Goal: Information Seeking & Learning: Learn about a topic

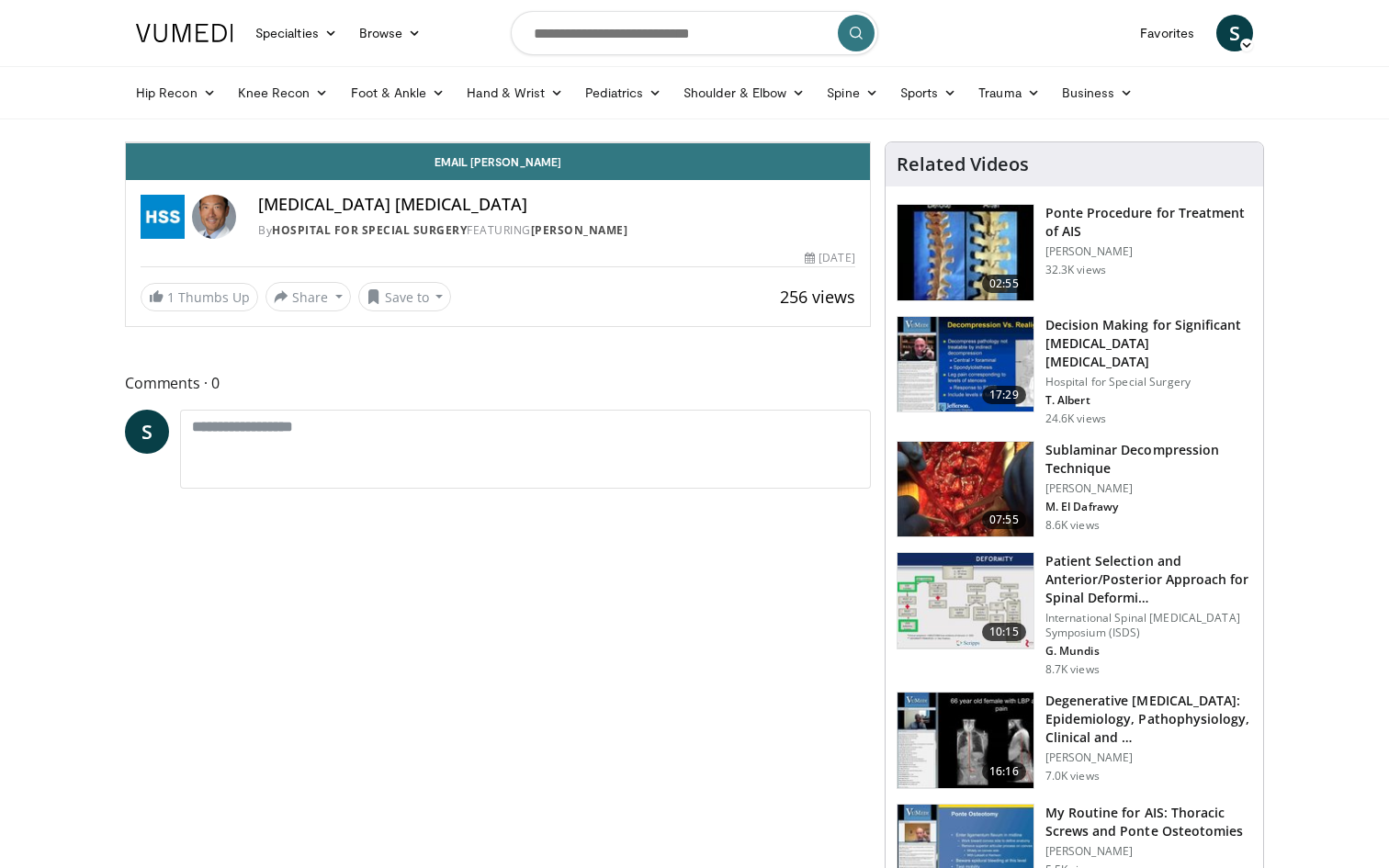
click at [523, 168] on icon "Video Player" at bounding box center [498, 143] width 52 height 52
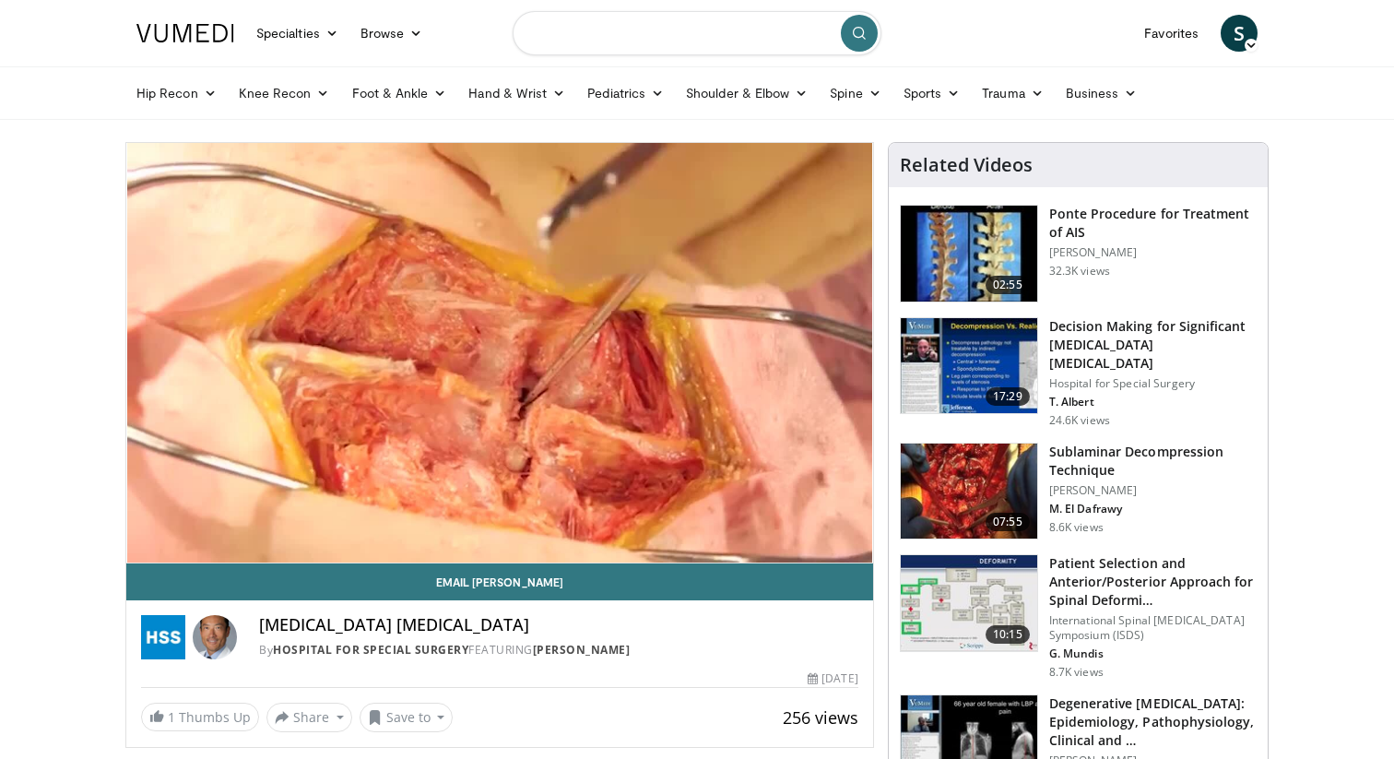
click at [634, 36] on input "Search topics, interventions" at bounding box center [696, 33] width 369 height 44
type input "**********"
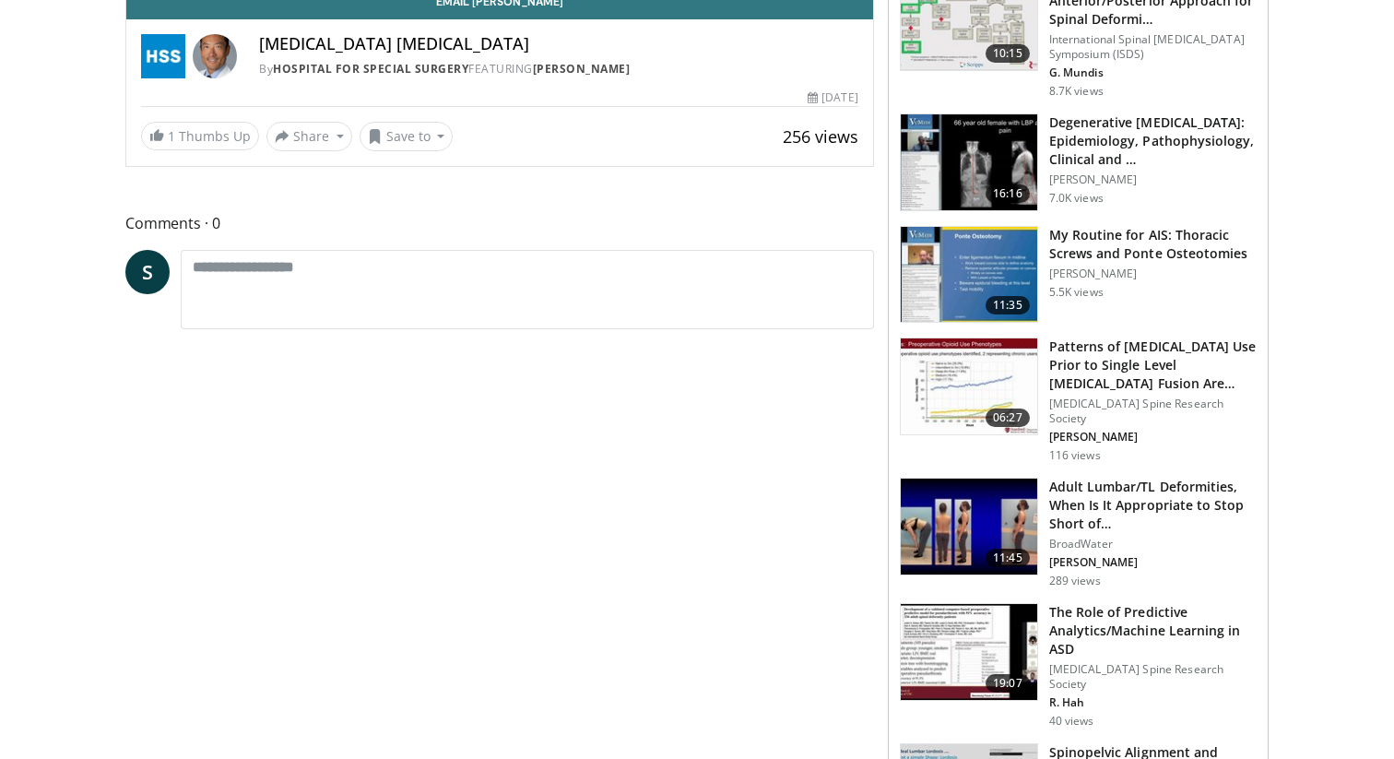
scroll to position [806, 0]
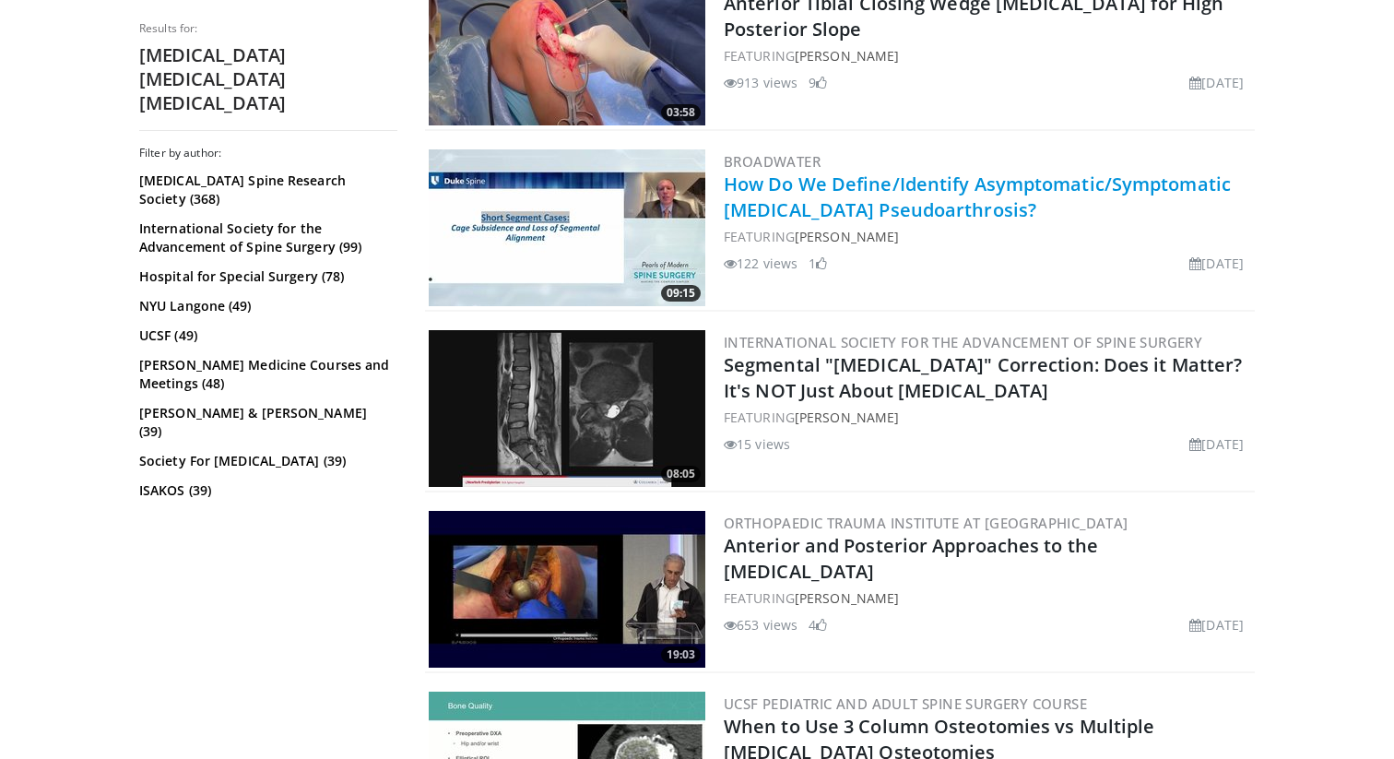
scroll to position [2446, 0]
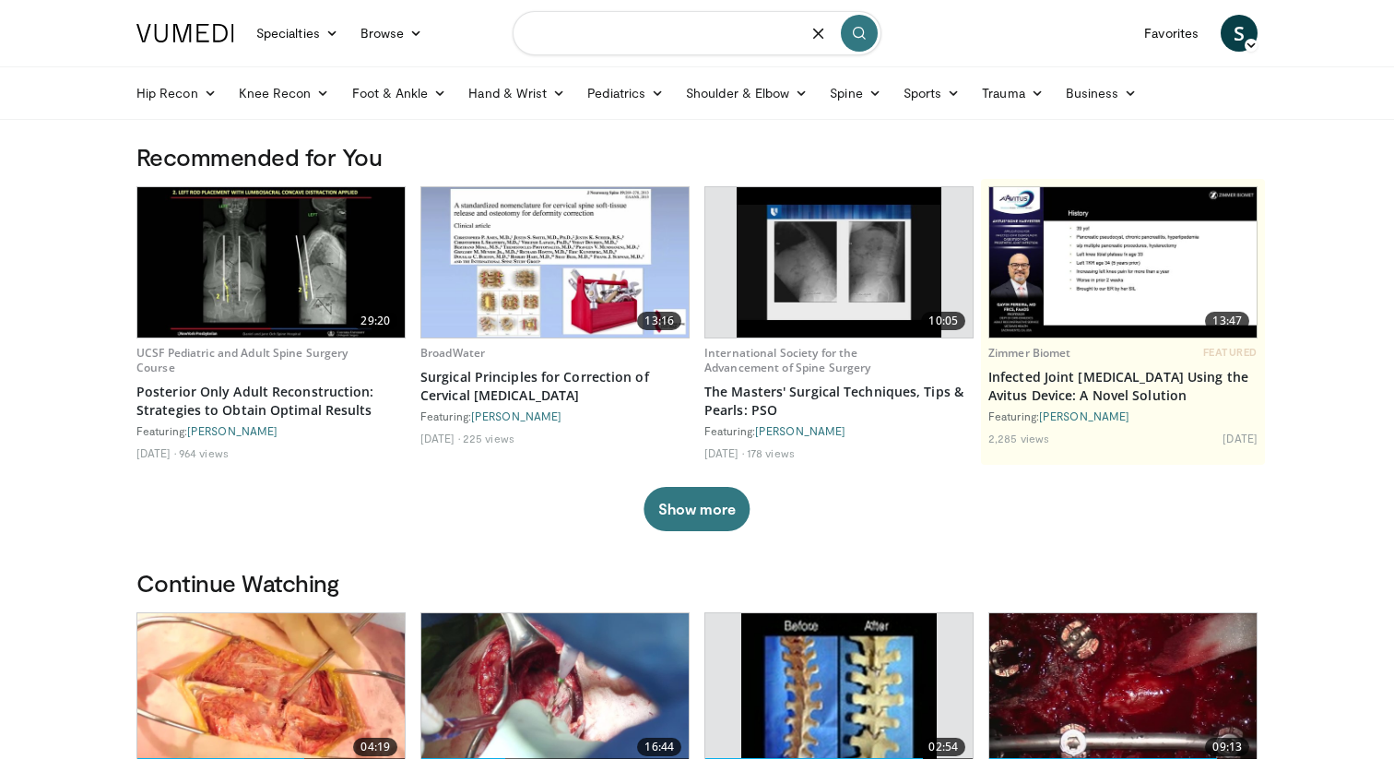
click at [601, 27] on input "Search topics, interventions" at bounding box center [696, 33] width 369 height 44
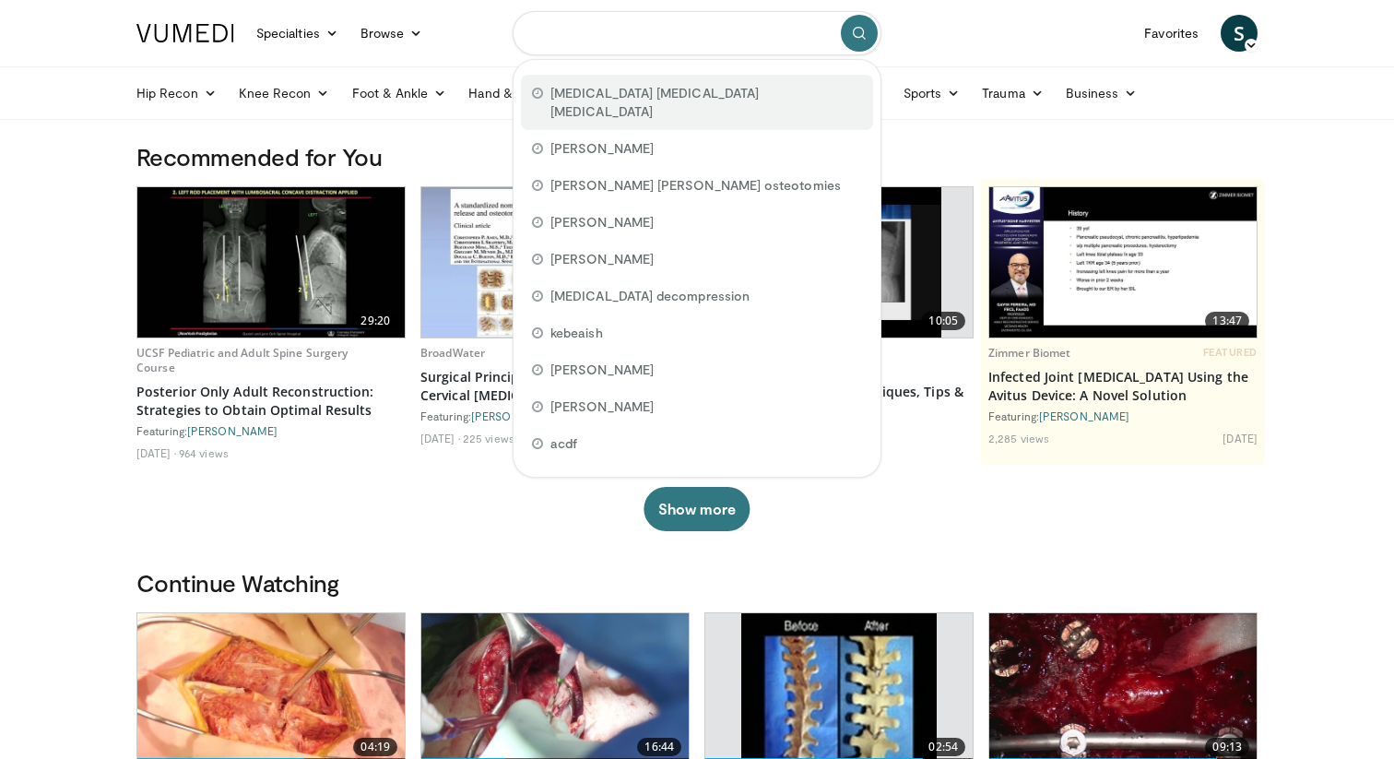
type input "**********"
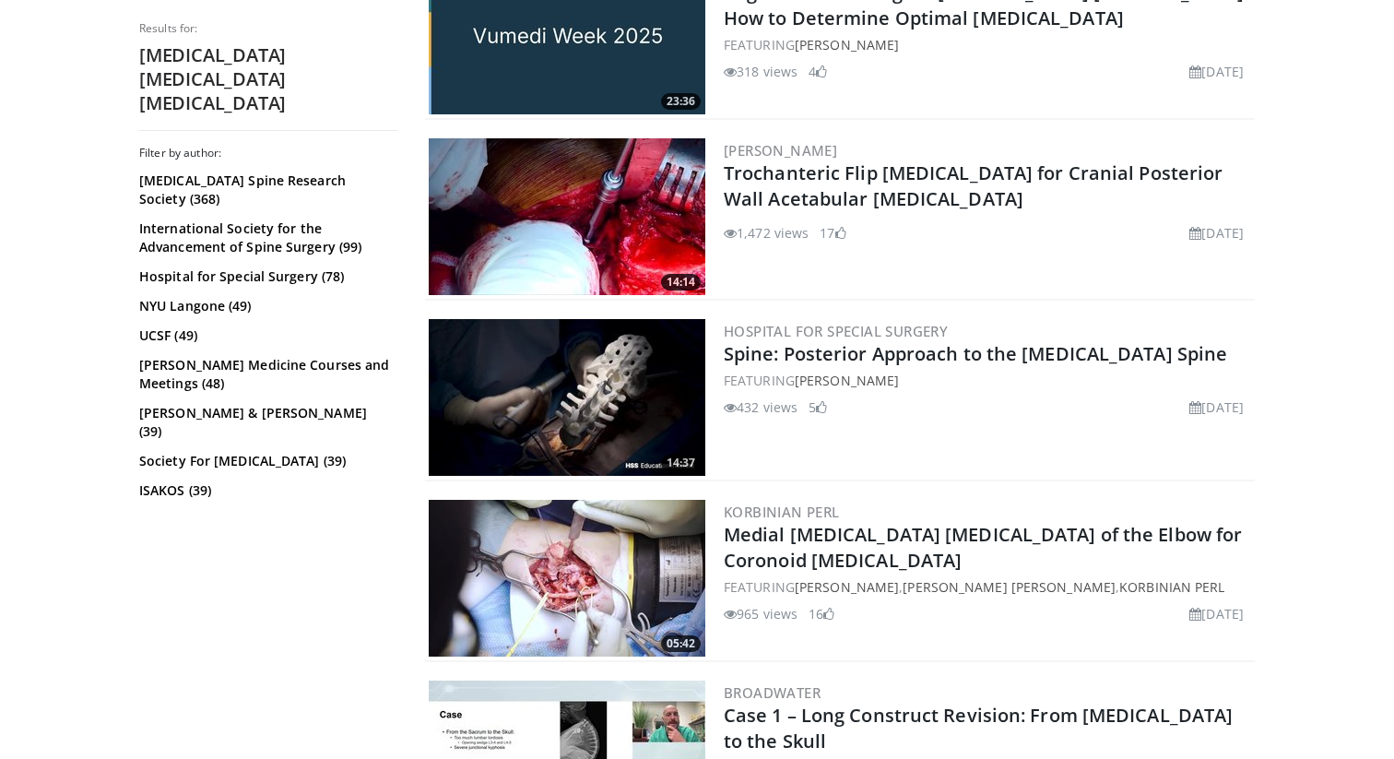
scroll to position [727, 0]
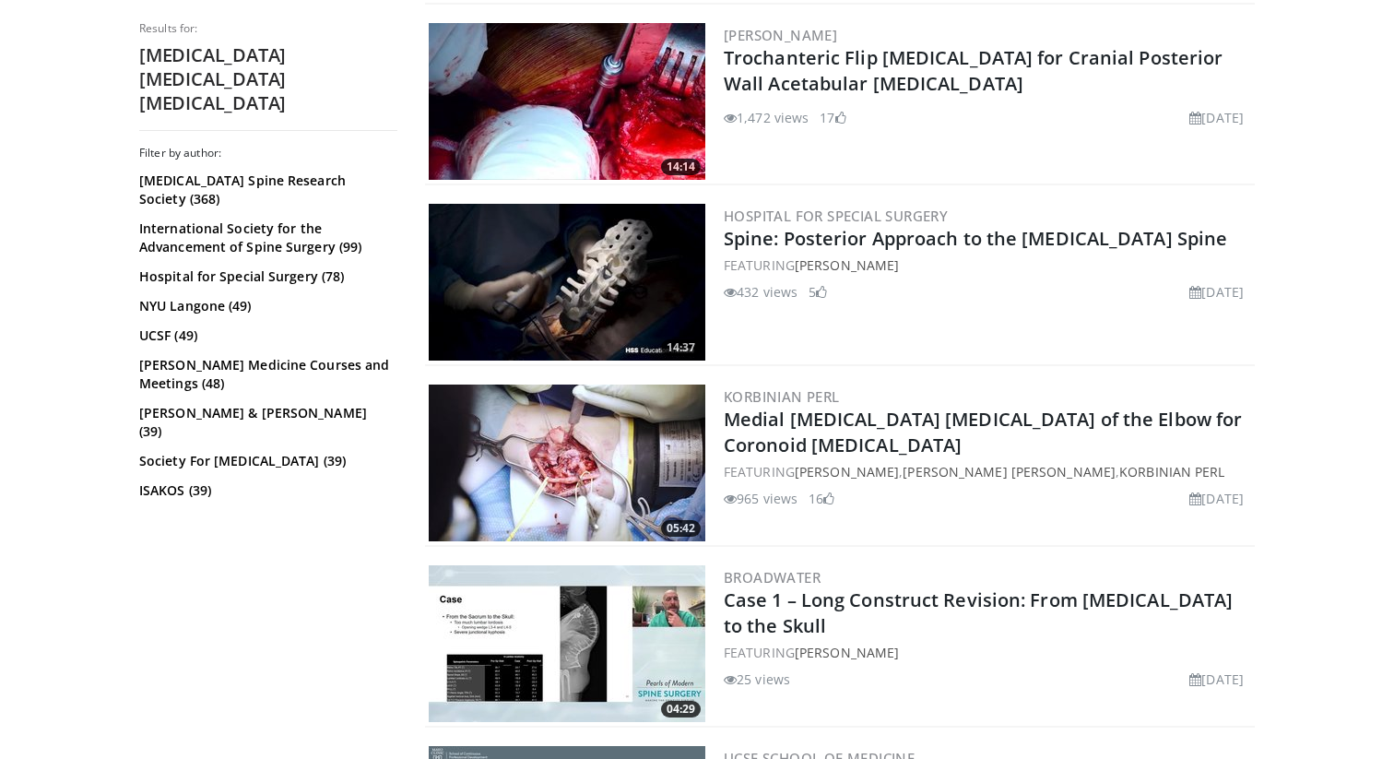
click at [594, 268] on img at bounding box center [567, 282] width 277 height 157
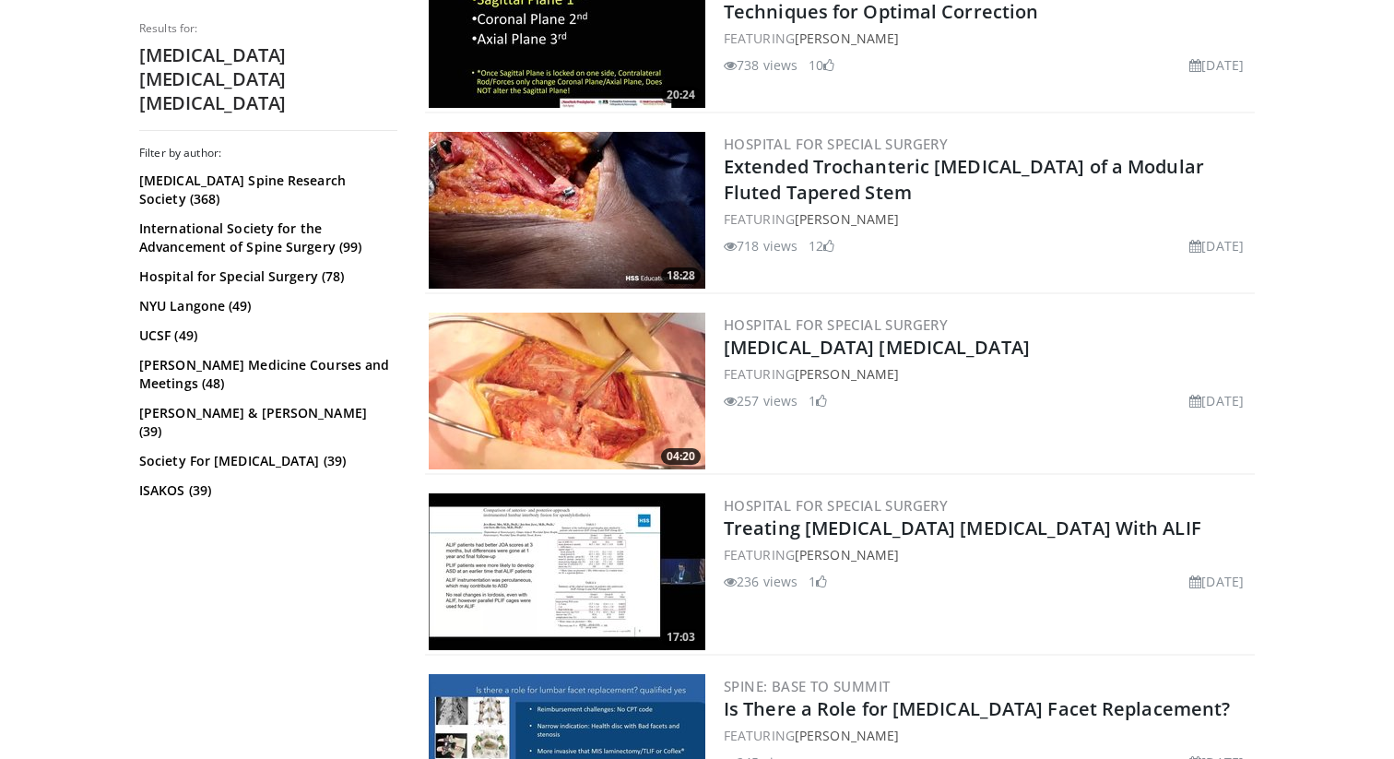
scroll to position [3702, 0]
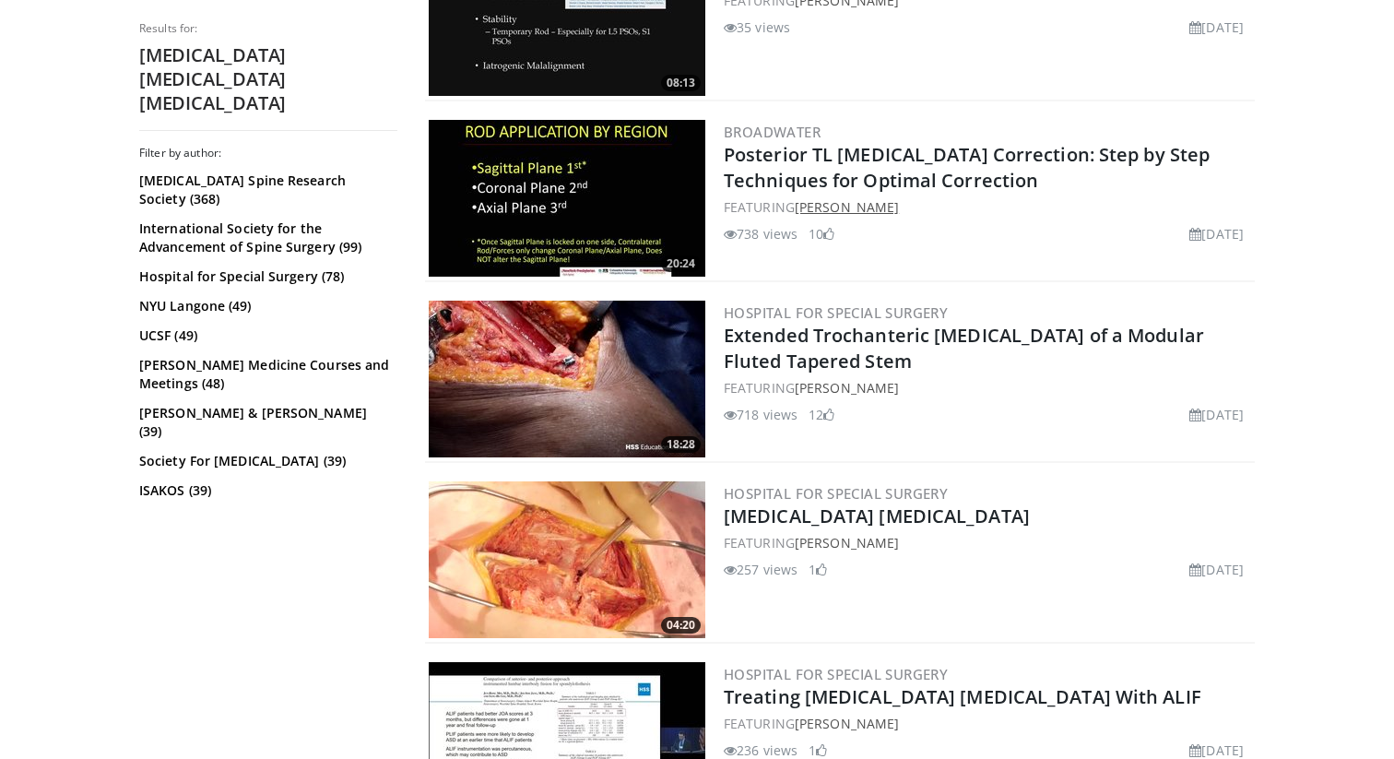
click at [853, 206] on link "[PERSON_NAME]" at bounding box center [847, 207] width 104 height 18
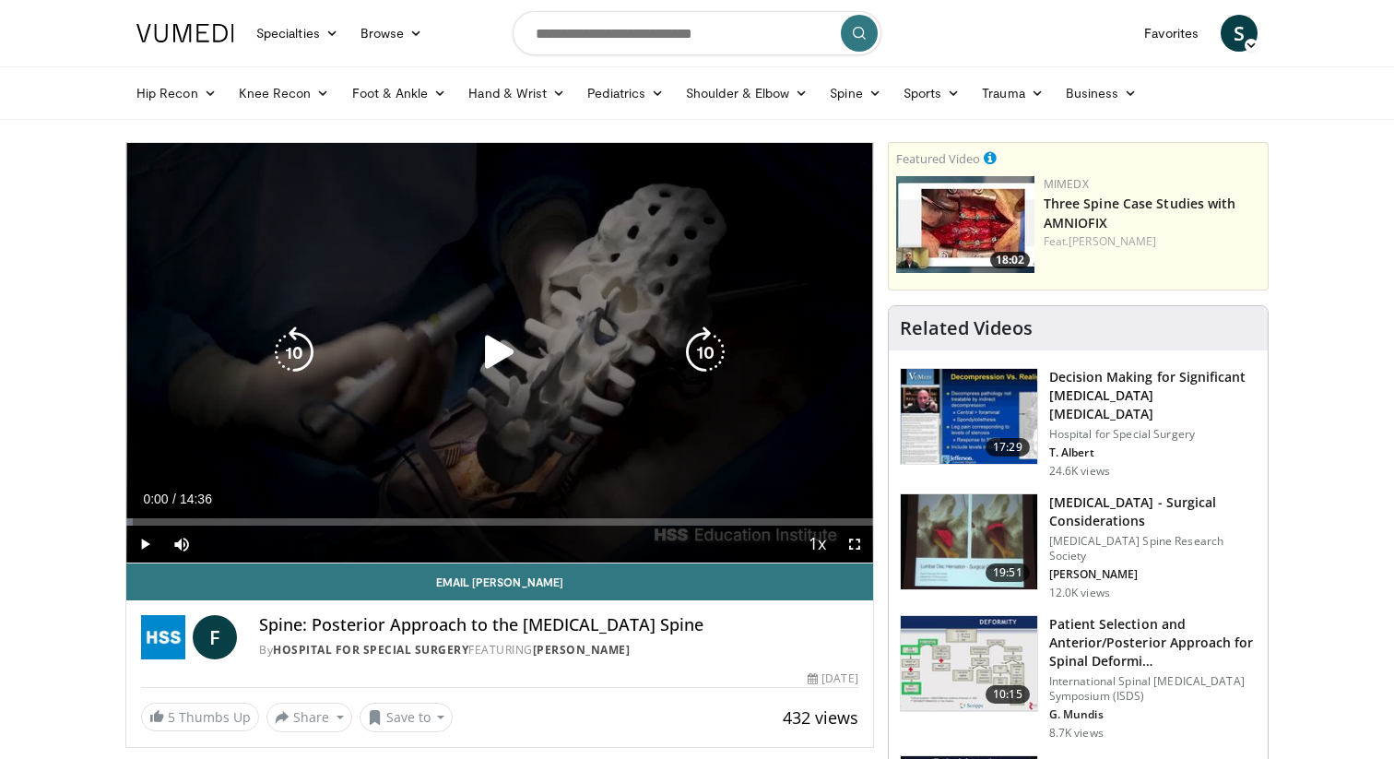
click at [467, 354] on div "Video Player" at bounding box center [500, 352] width 448 height 37
click at [479, 354] on icon "Video Player" at bounding box center [500, 352] width 52 height 52
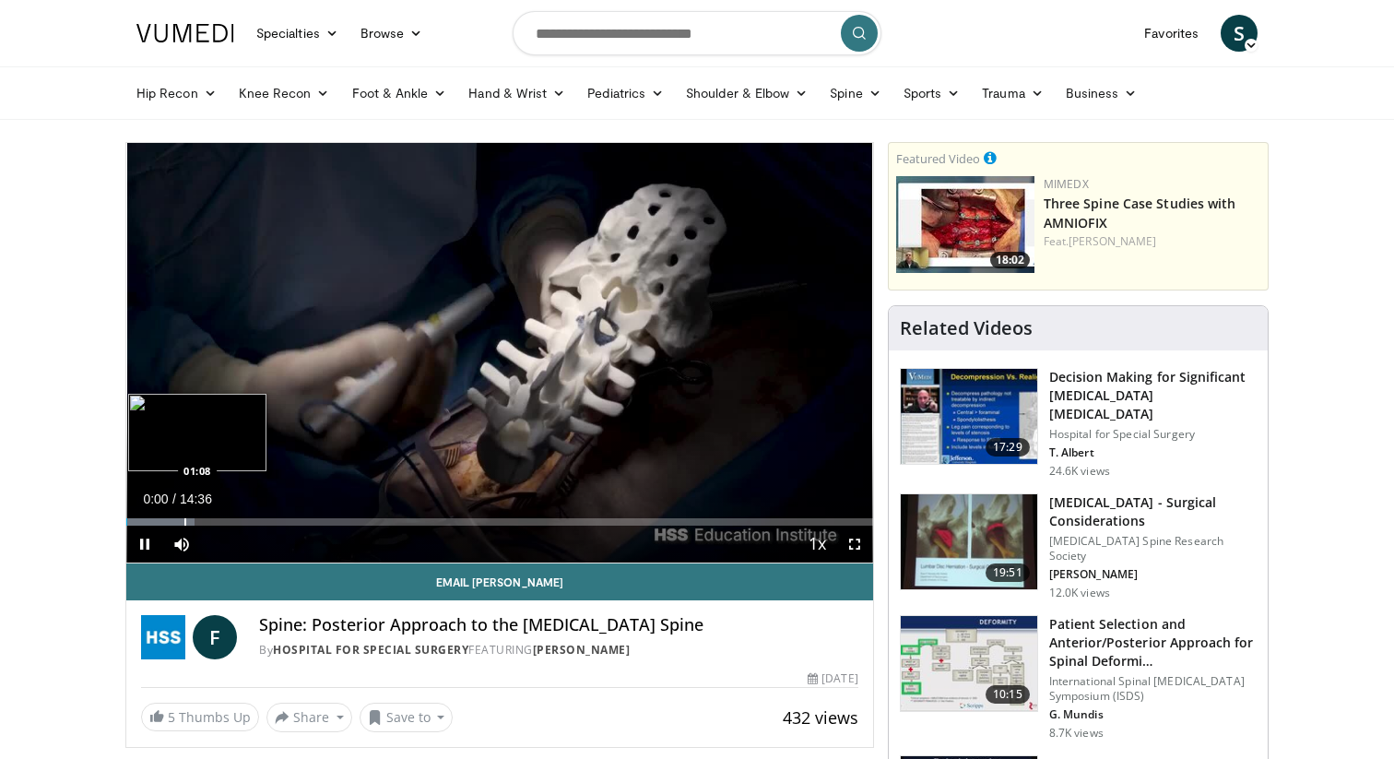
click at [183, 516] on div "Loaded : 9.14% 00:01 01:08" at bounding box center [499, 517] width 747 height 18
click at [204, 516] on div "Loaded : 20.55% 01:07 01:30" at bounding box center [499, 517] width 747 height 18
click at [264, 516] on div "Loaded : 26.26% 01:31 02:34" at bounding box center [499, 517] width 747 height 18
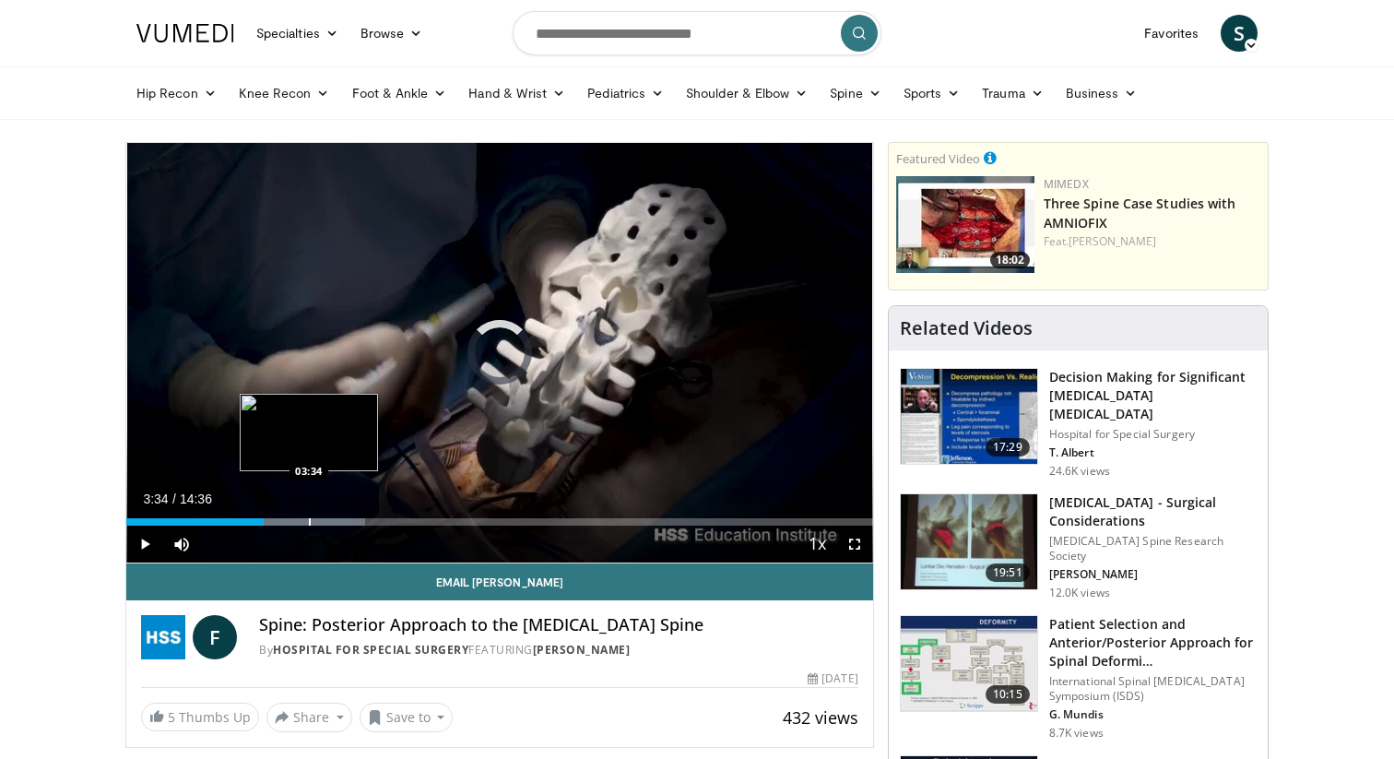
click at [309, 516] on div "Loaded : 31.97% 02:41 03:34" at bounding box center [499, 517] width 747 height 18
click at [329, 518] on div "Progress Bar" at bounding box center [330, 521] width 2 height 7
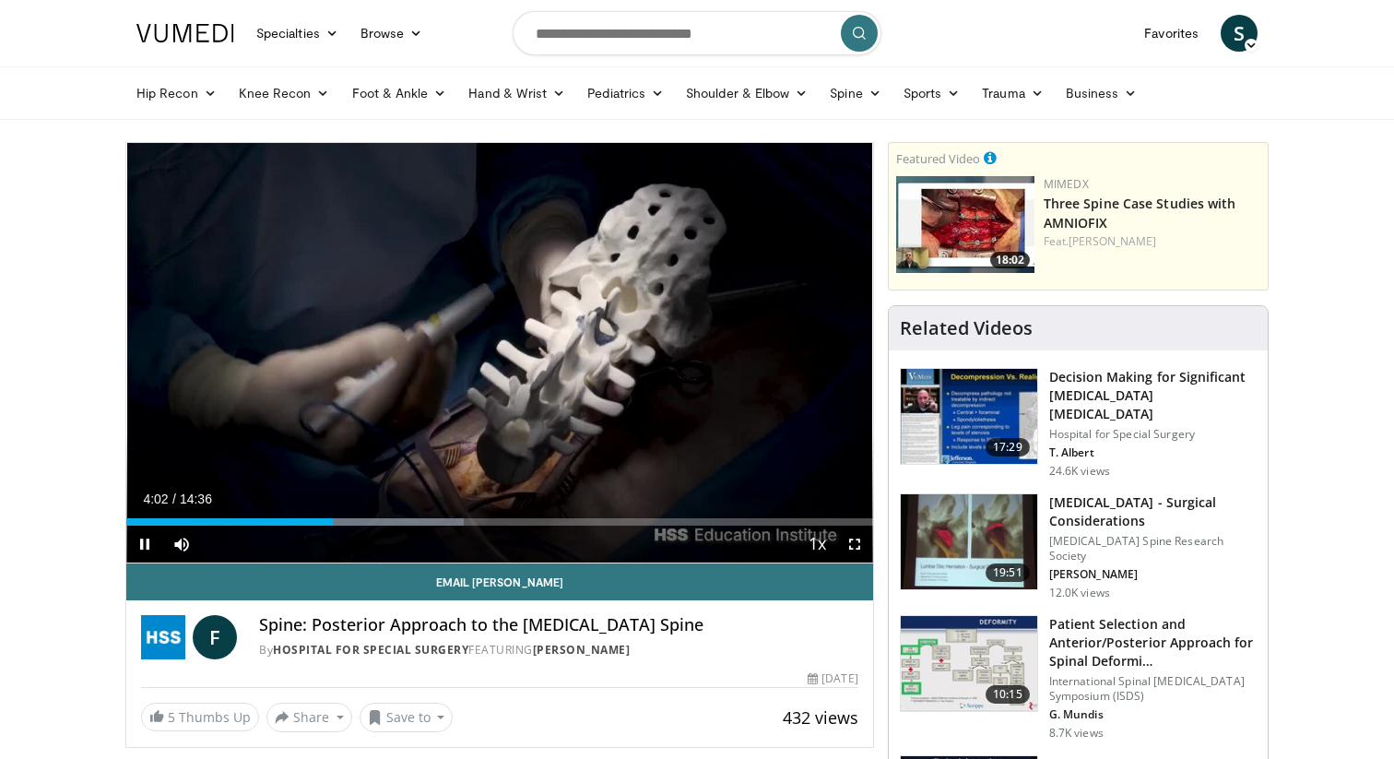
click at [851, 548] on span "Video Player" at bounding box center [854, 543] width 37 height 37
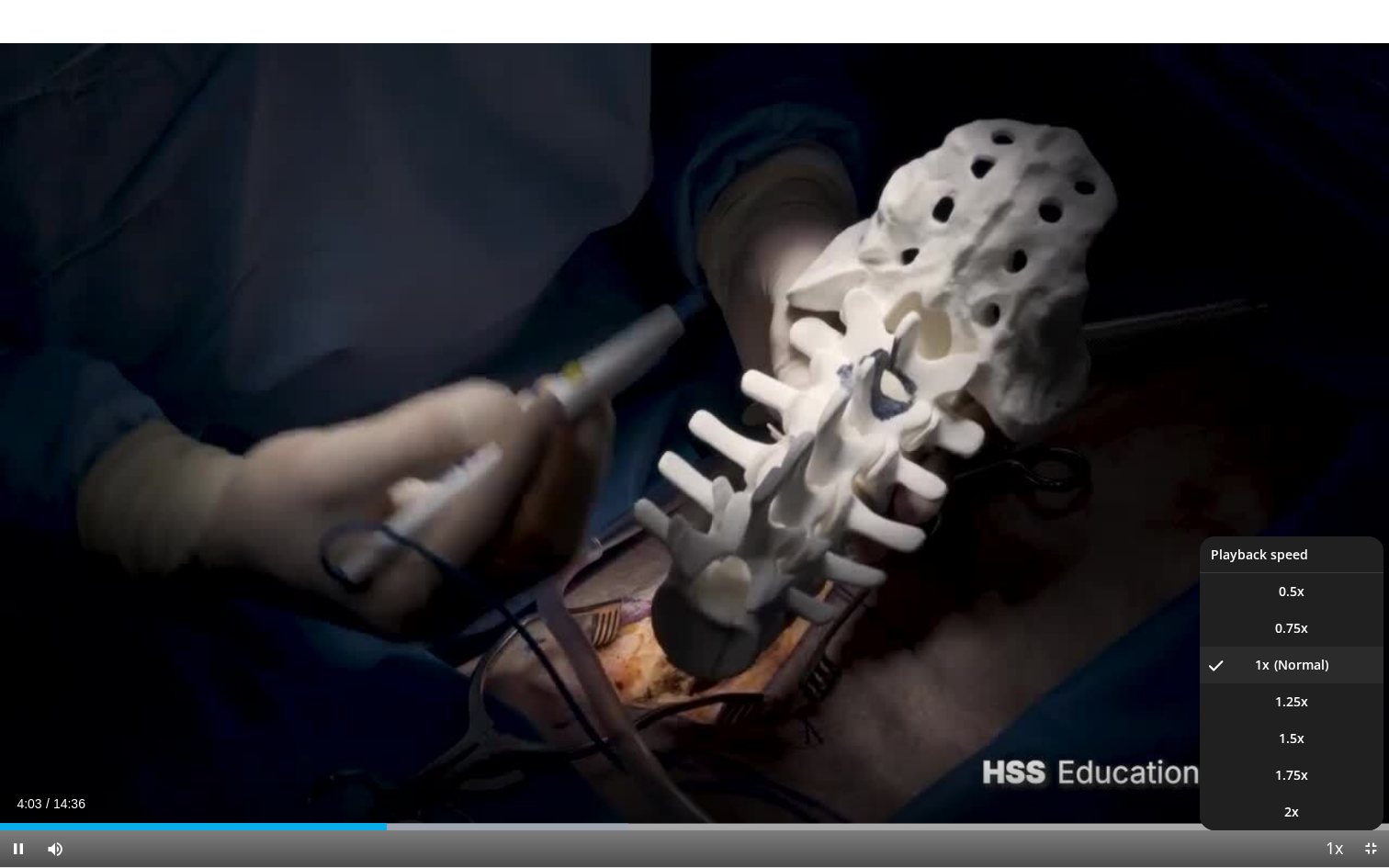
click at [1335, 755] on span "Video Player" at bounding box center [1333, 849] width 26 height 37
click at [1315, 755] on li "2x" at bounding box center [1291, 811] width 183 height 37
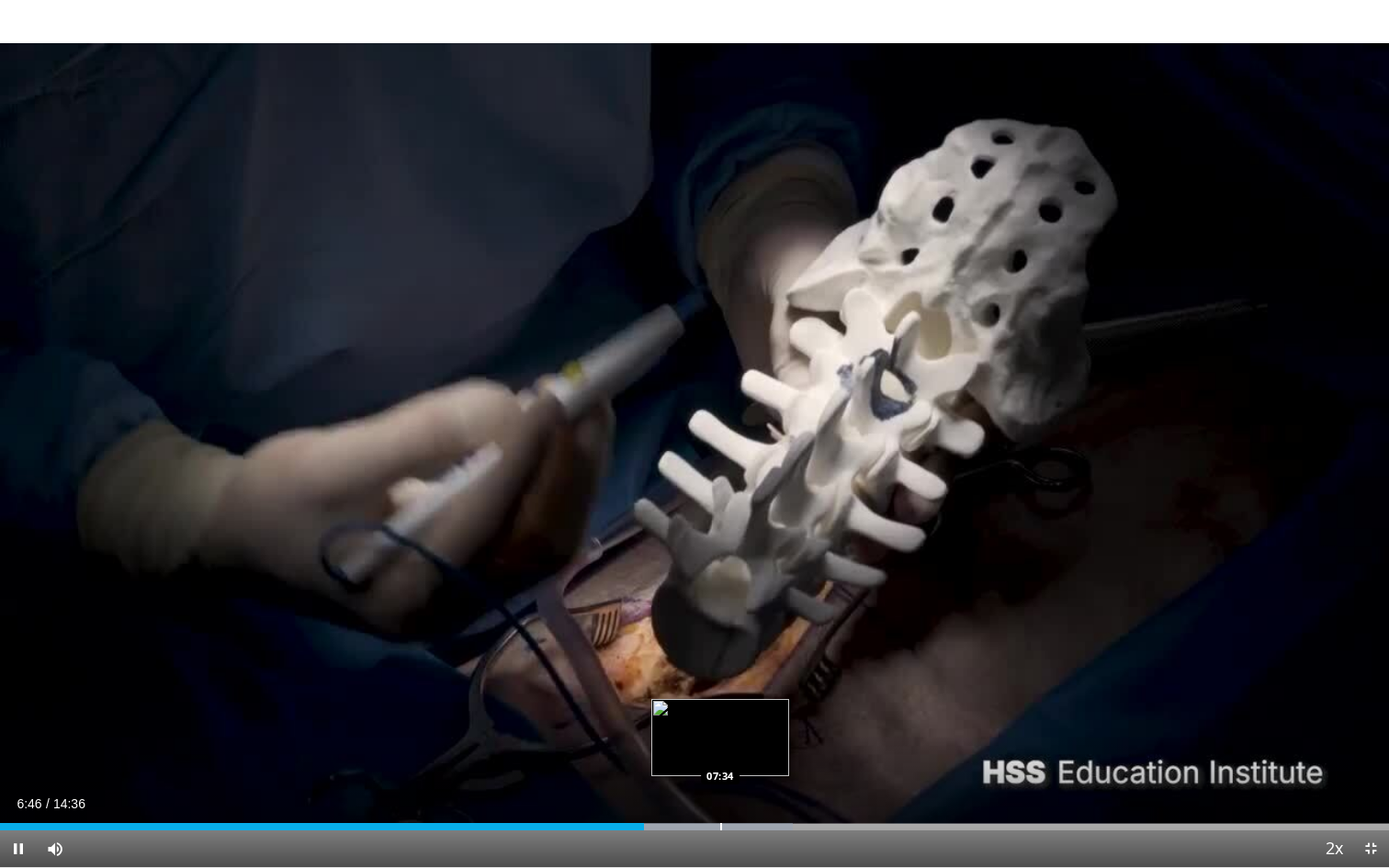
click at [720, 755] on div "Loaded : 57.09% 06:46 07:34" at bounding box center [694, 822] width 1389 height 18
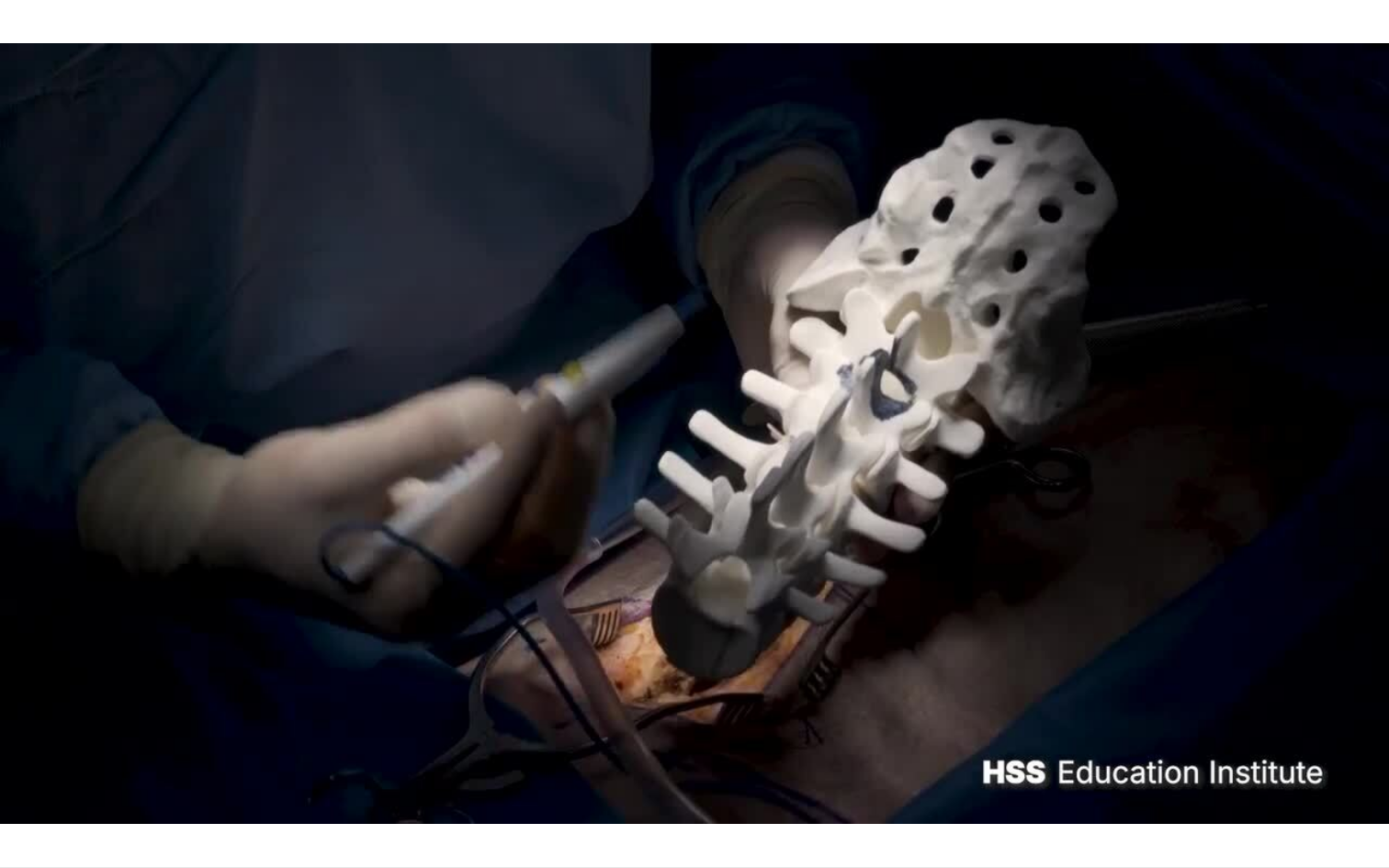
click at [764, 755] on video-js "**********" at bounding box center [694, 434] width 1389 height 868
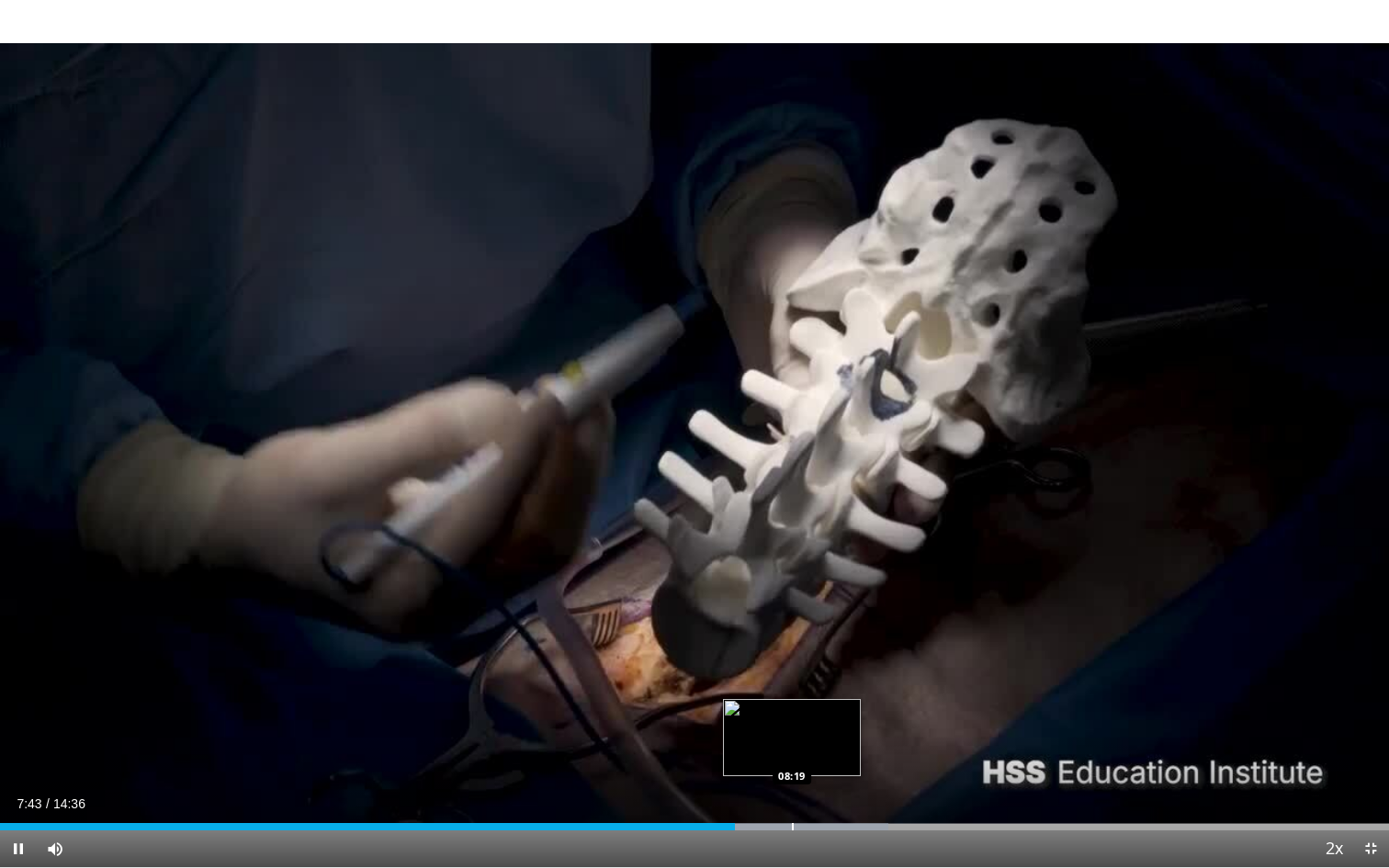
click at [792, 755] on div "Loaded : 63.95% 07:43 08:19" at bounding box center [694, 822] width 1389 height 18
click at [827, 755] on div "Progress Bar" at bounding box center [828, 826] width 2 height 7
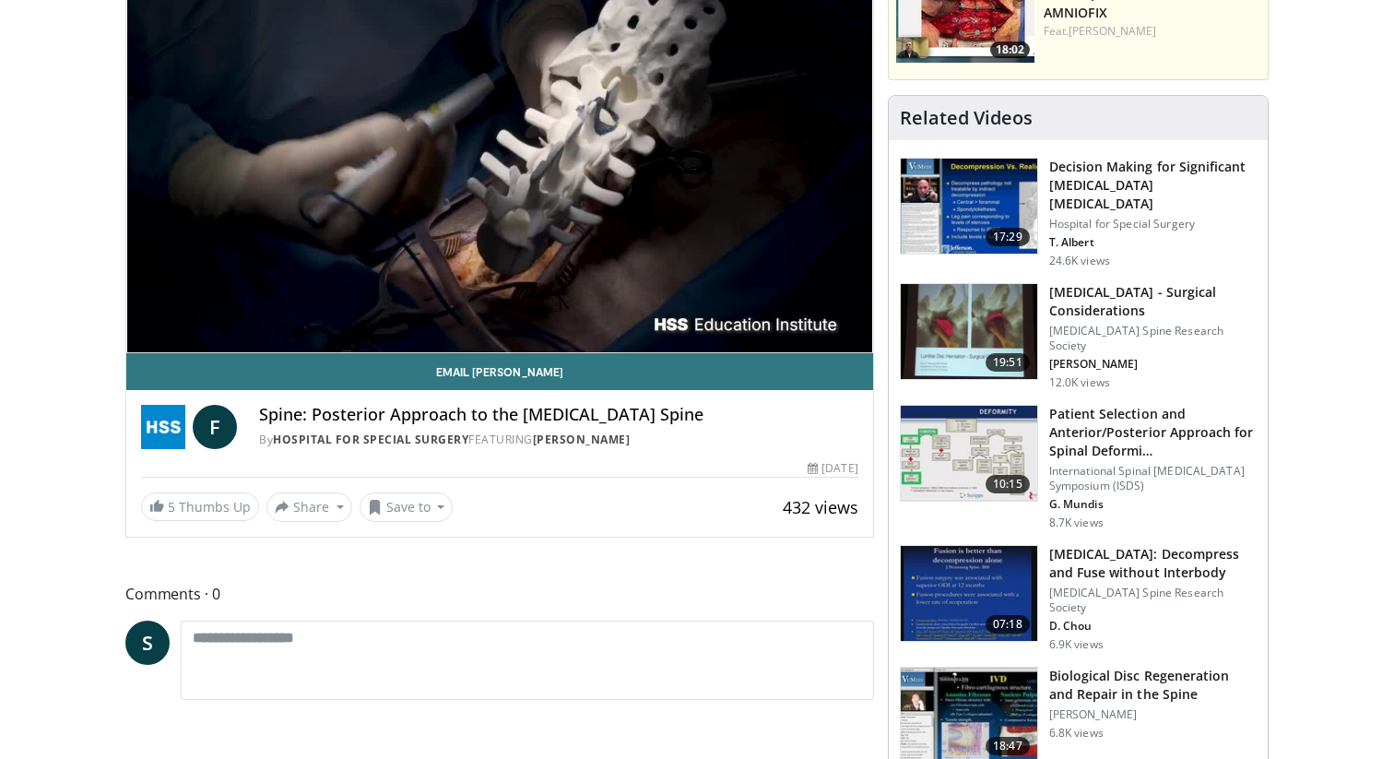
scroll to position [202, 0]
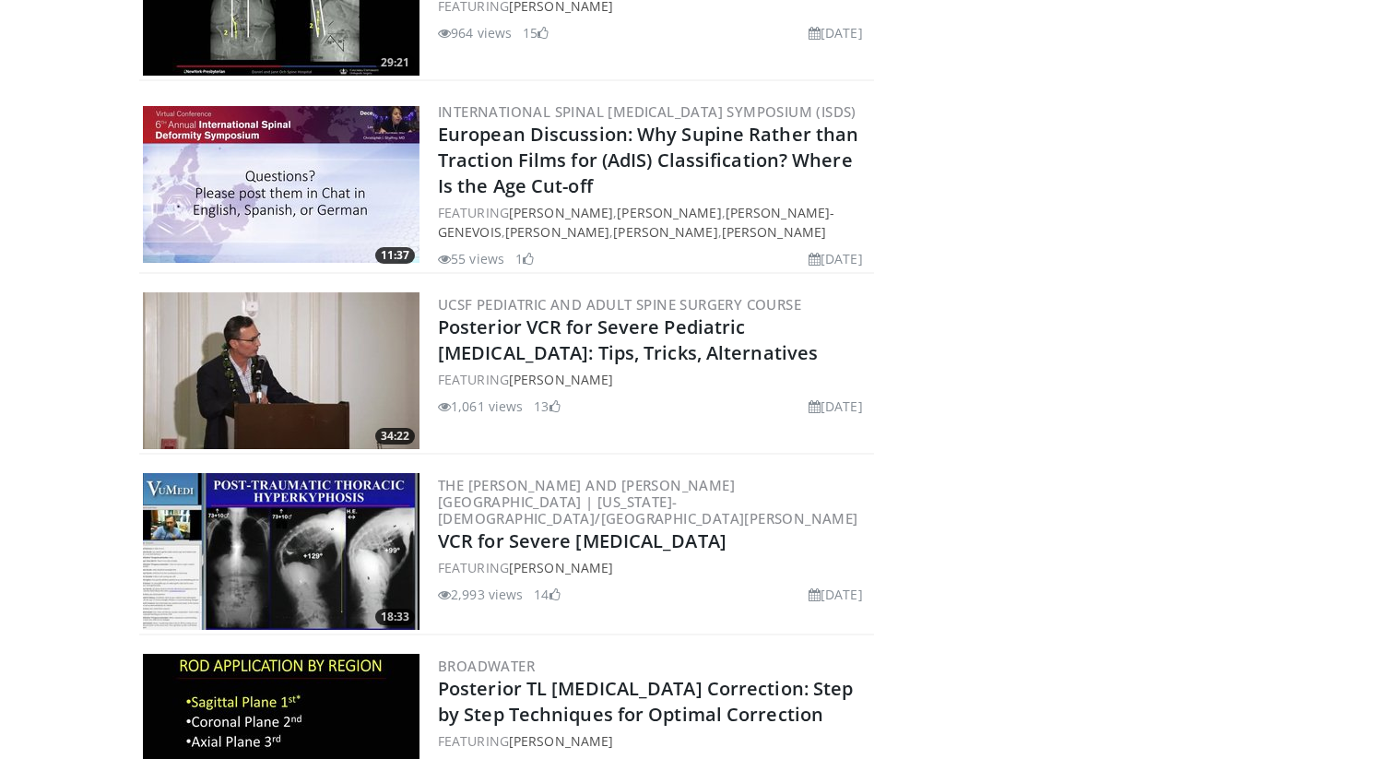
scroll to position [757, 0]
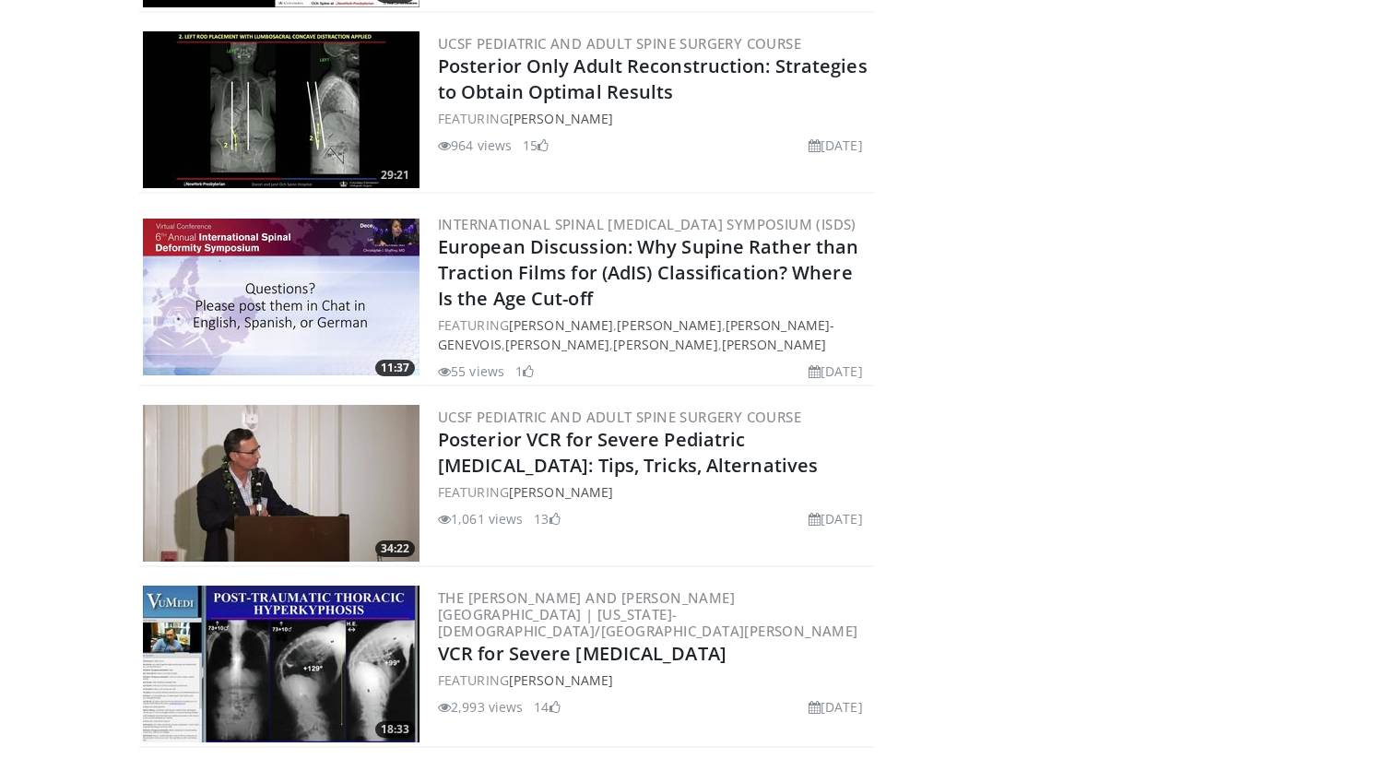
click at [346, 487] on img at bounding box center [281, 483] width 277 height 157
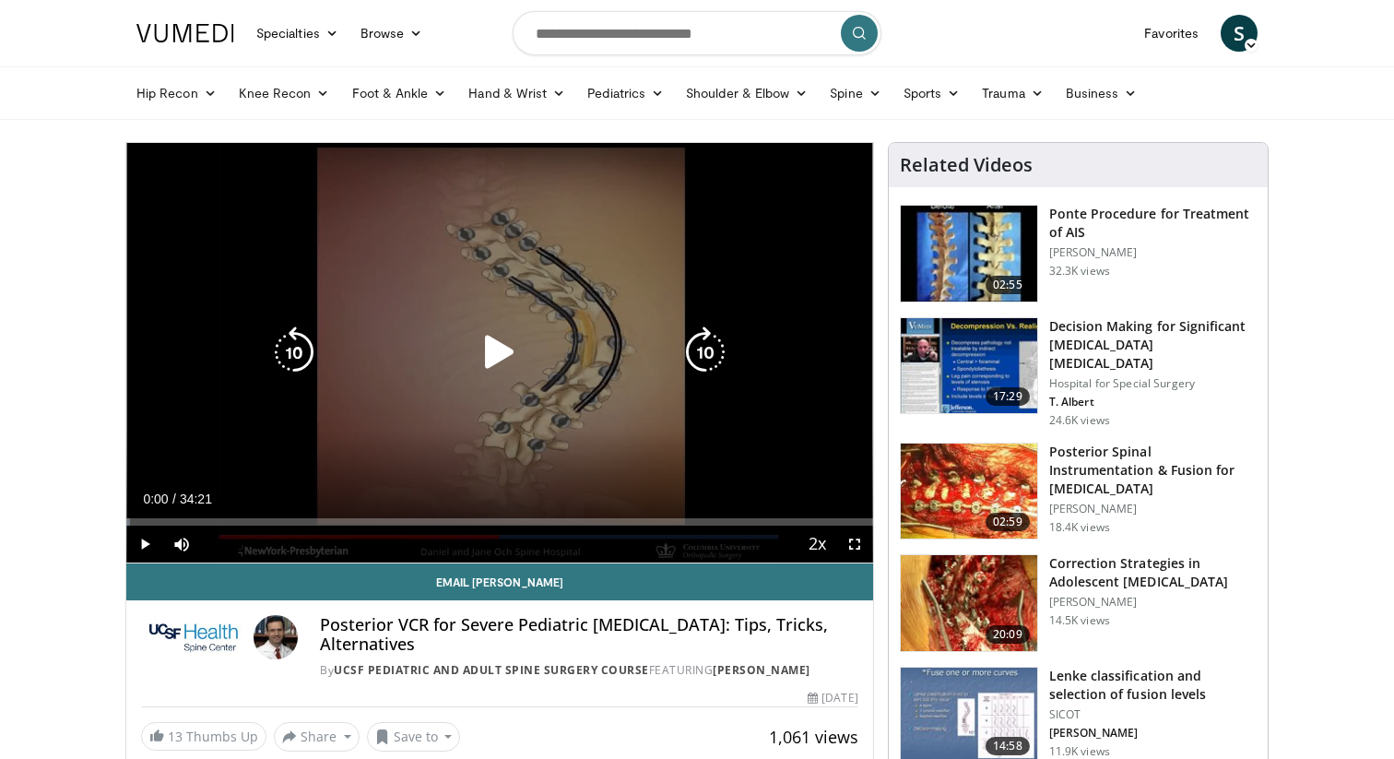
click at [489, 346] on icon "Video Player" at bounding box center [500, 352] width 52 height 52
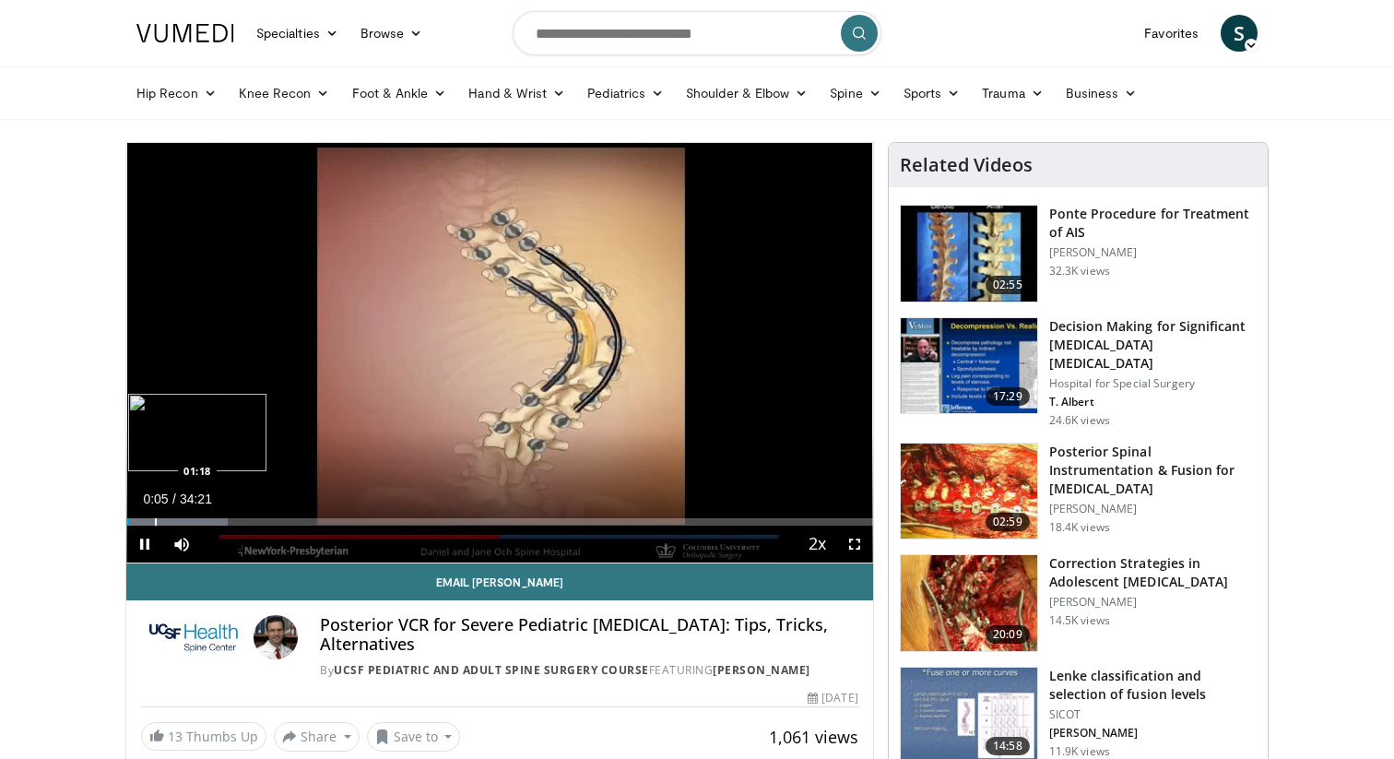
click at [155, 518] on div "Progress Bar" at bounding box center [156, 521] width 2 height 7
click at [194, 523] on div "Progress Bar" at bounding box center [194, 521] width 2 height 7
click at [228, 523] on div "Progress Bar" at bounding box center [229, 521] width 2 height 7
click at [213, 524] on div "Progress Bar" at bounding box center [214, 521] width 2 height 7
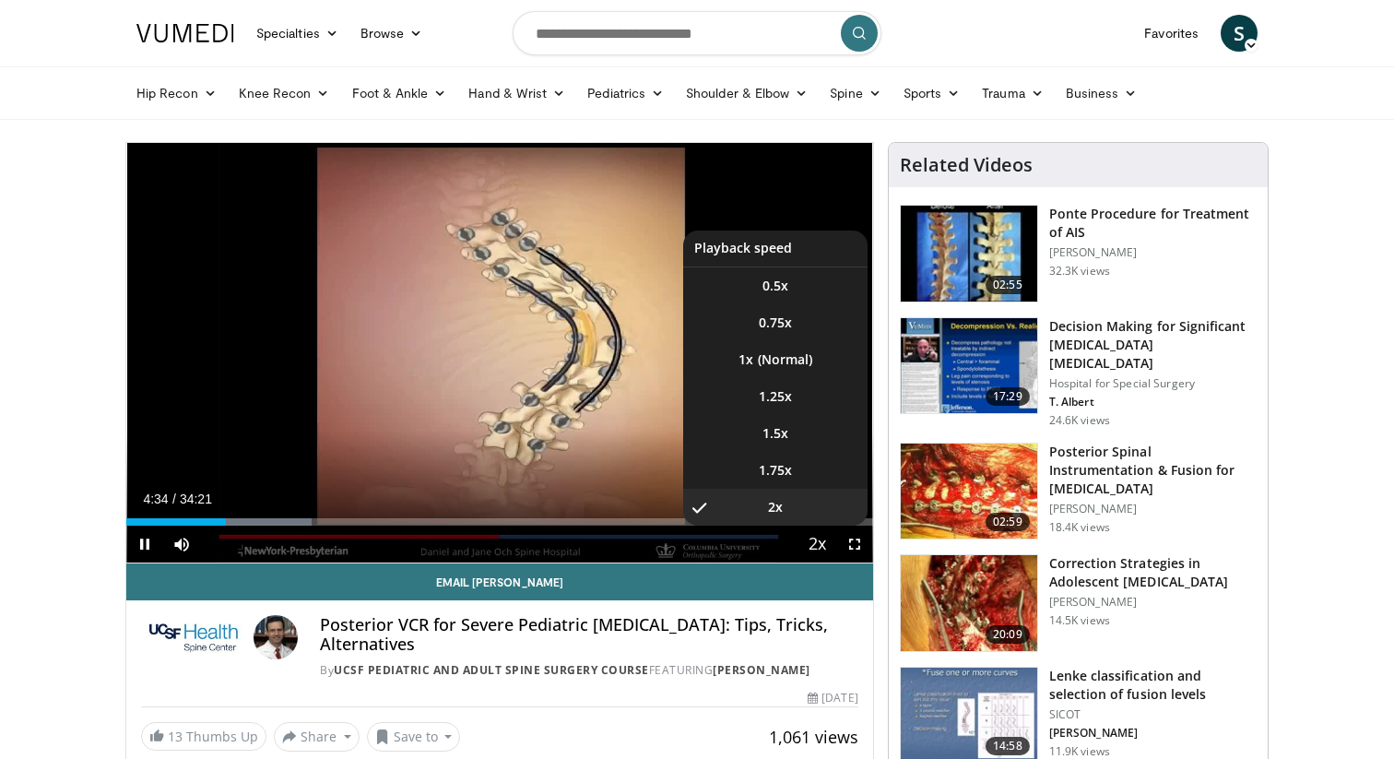
click at [823, 547] on span "Video Player" at bounding box center [818, 544] width 26 height 37
click at [815, 544] on span "Video Player" at bounding box center [818, 544] width 26 height 37
click at [777, 439] on span "1.5x" at bounding box center [775, 433] width 26 height 18
click at [812, 512] on li "2x" at bounding box center [775, 507] width 184 height 37
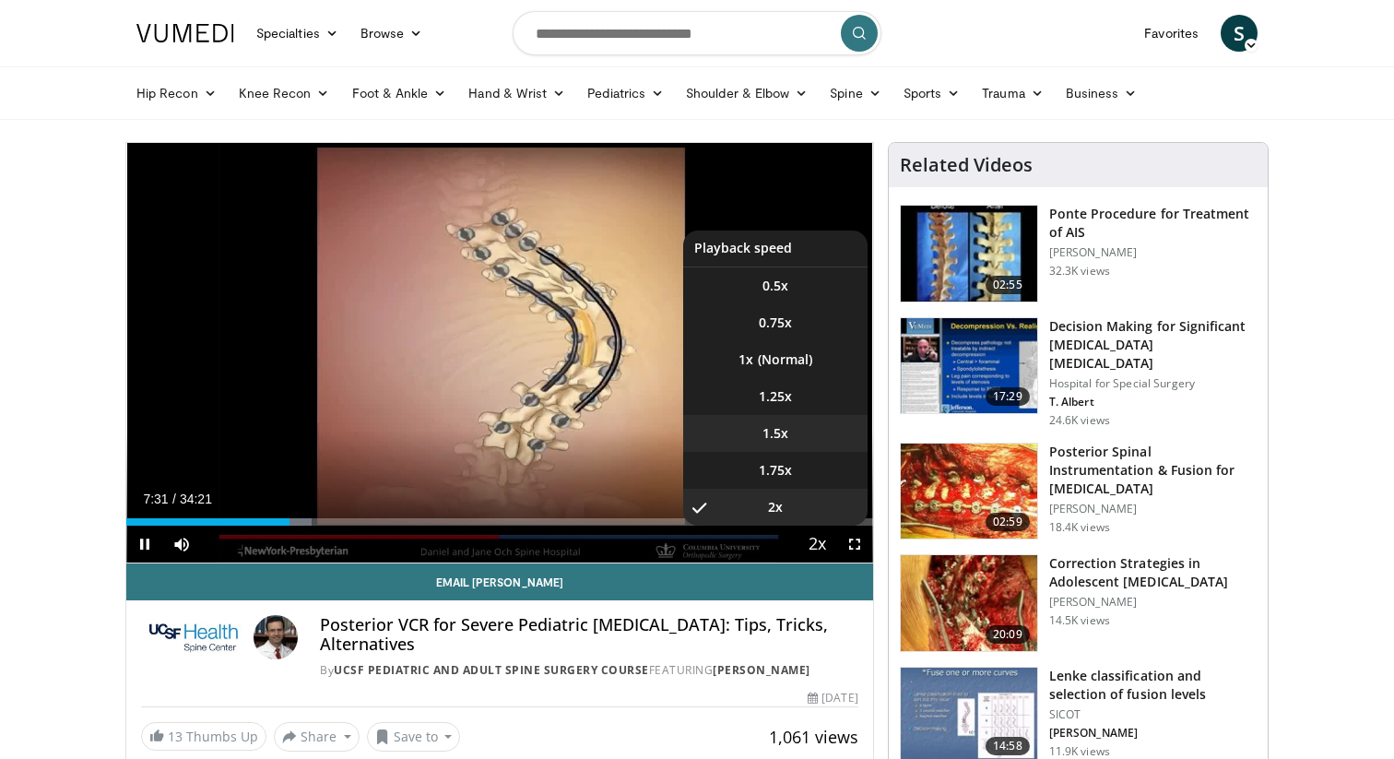
click at [790, 440] on li "1.5x" at bounding box center [775, 433] width 184 height 37
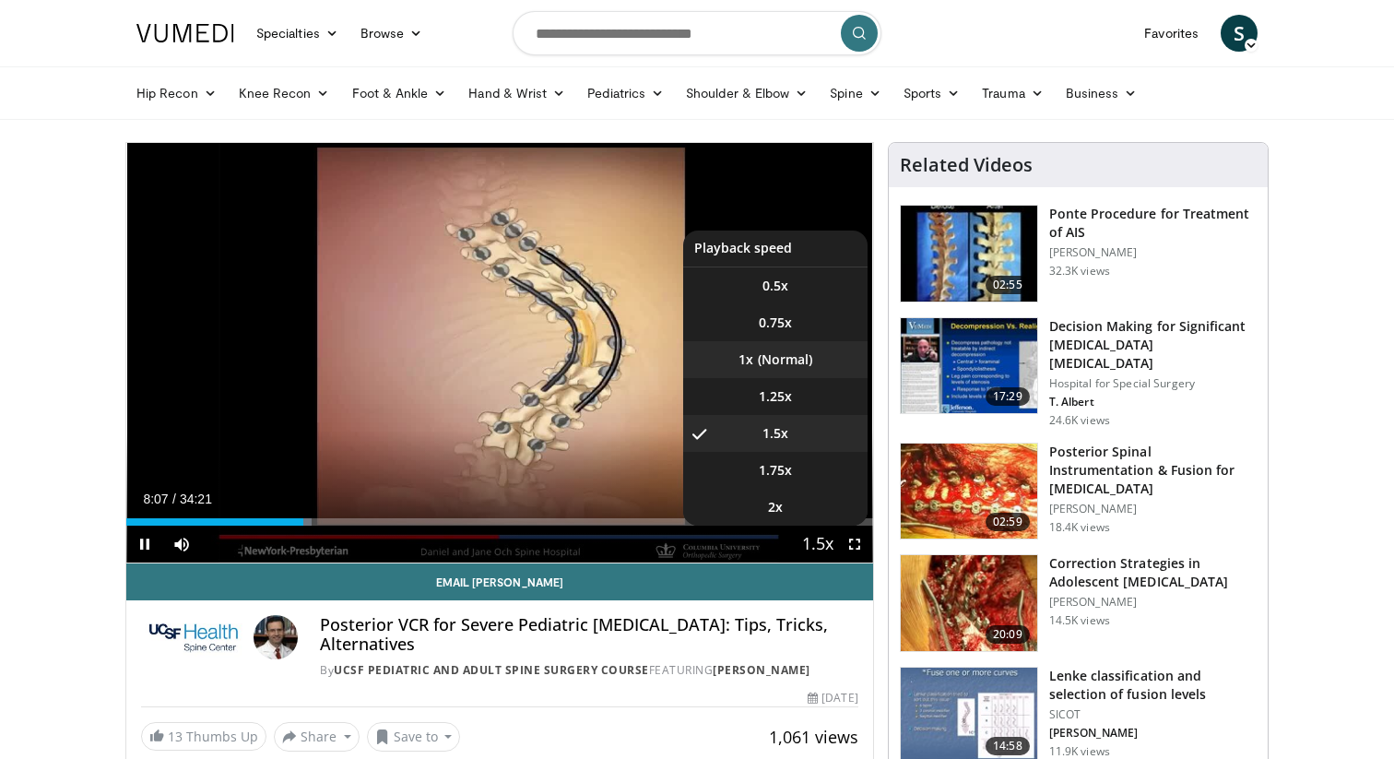
click at [779, 355] on li "1x" at bounding box center [775, 359] width 184 height 37
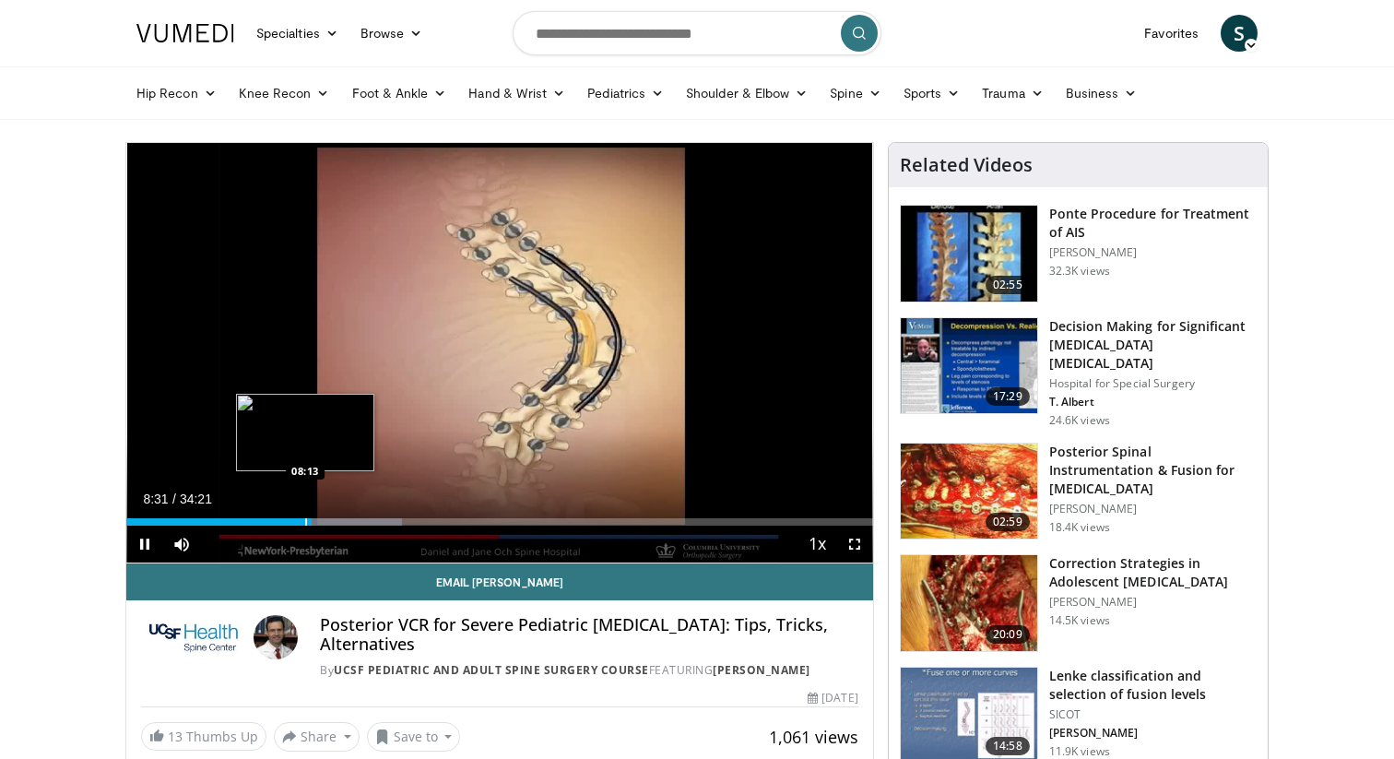
click at [305, 519] on div "Progress Bar" at bounding box center [306, 521] width 2 height 7
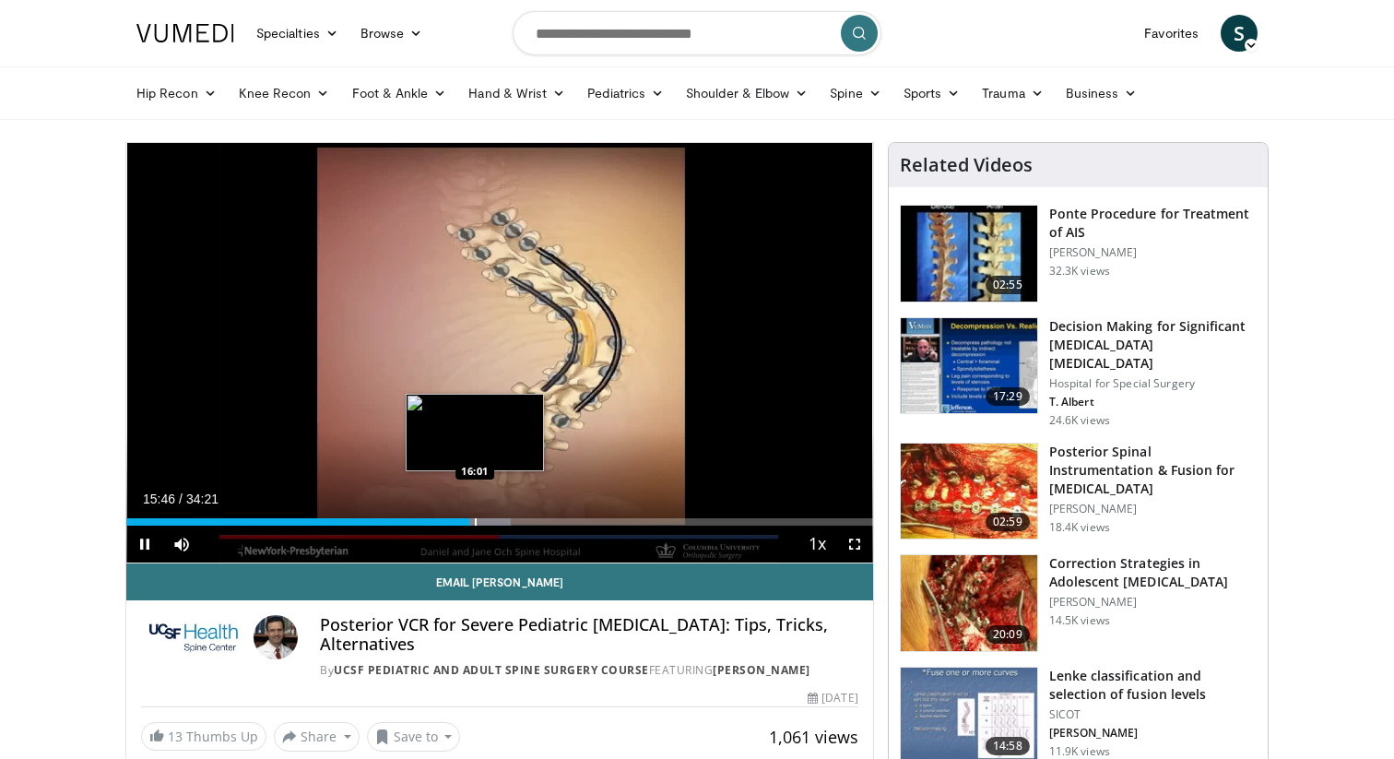
click at [475, 523] on div "Progress Bar" at bounding box center [476, 521] width 2 height 7
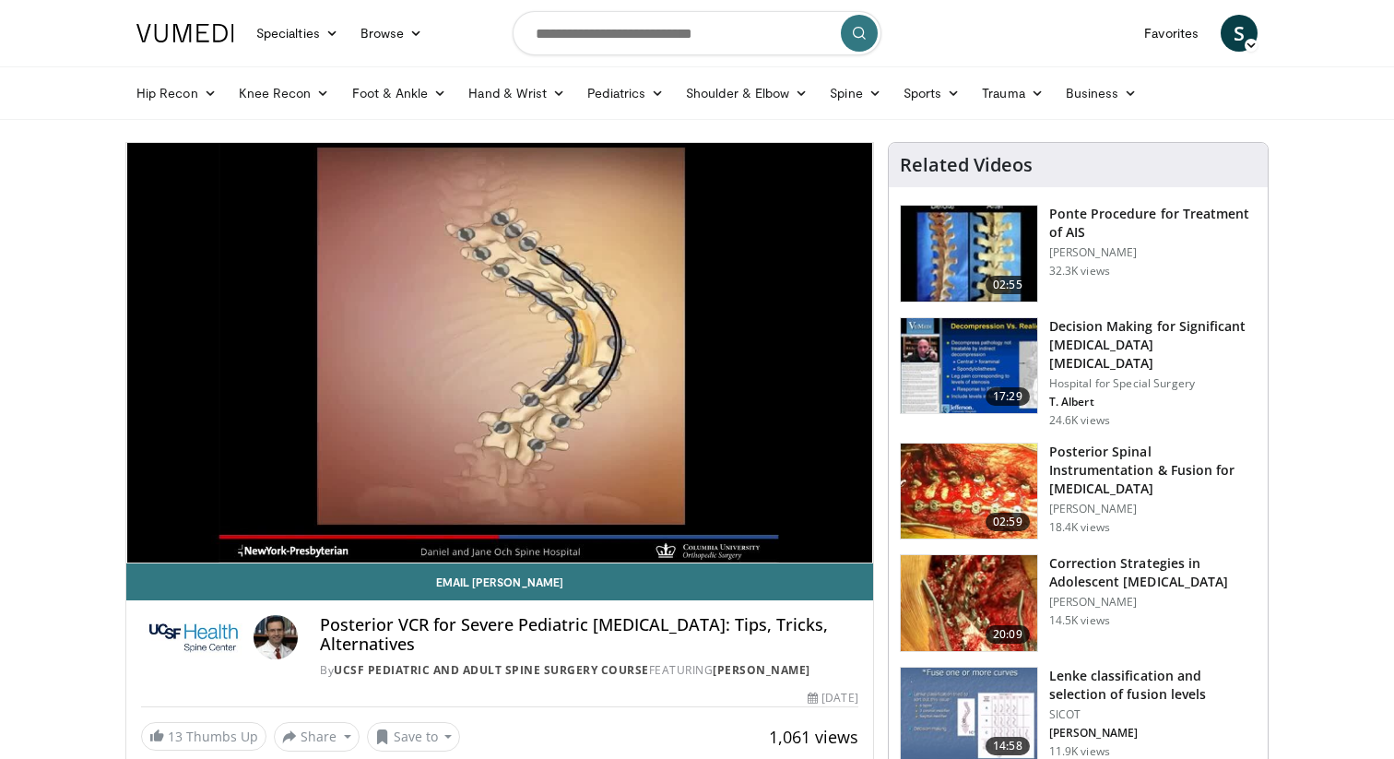
click at [965, 578] on img at bounding box center [969, 603] width 136 height 96
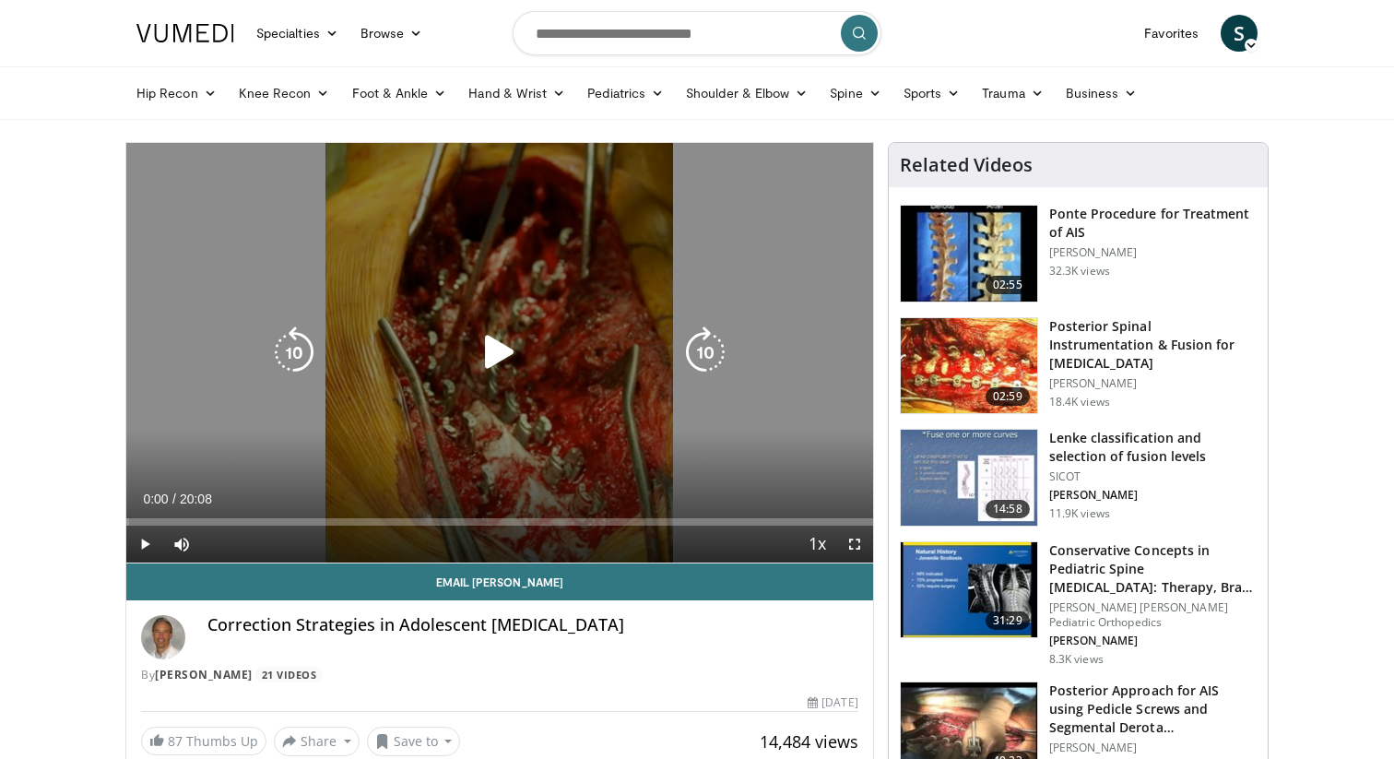
click at [487, 358] on icon "Video Player" at bounding box center [500, 352] width 52 height 52
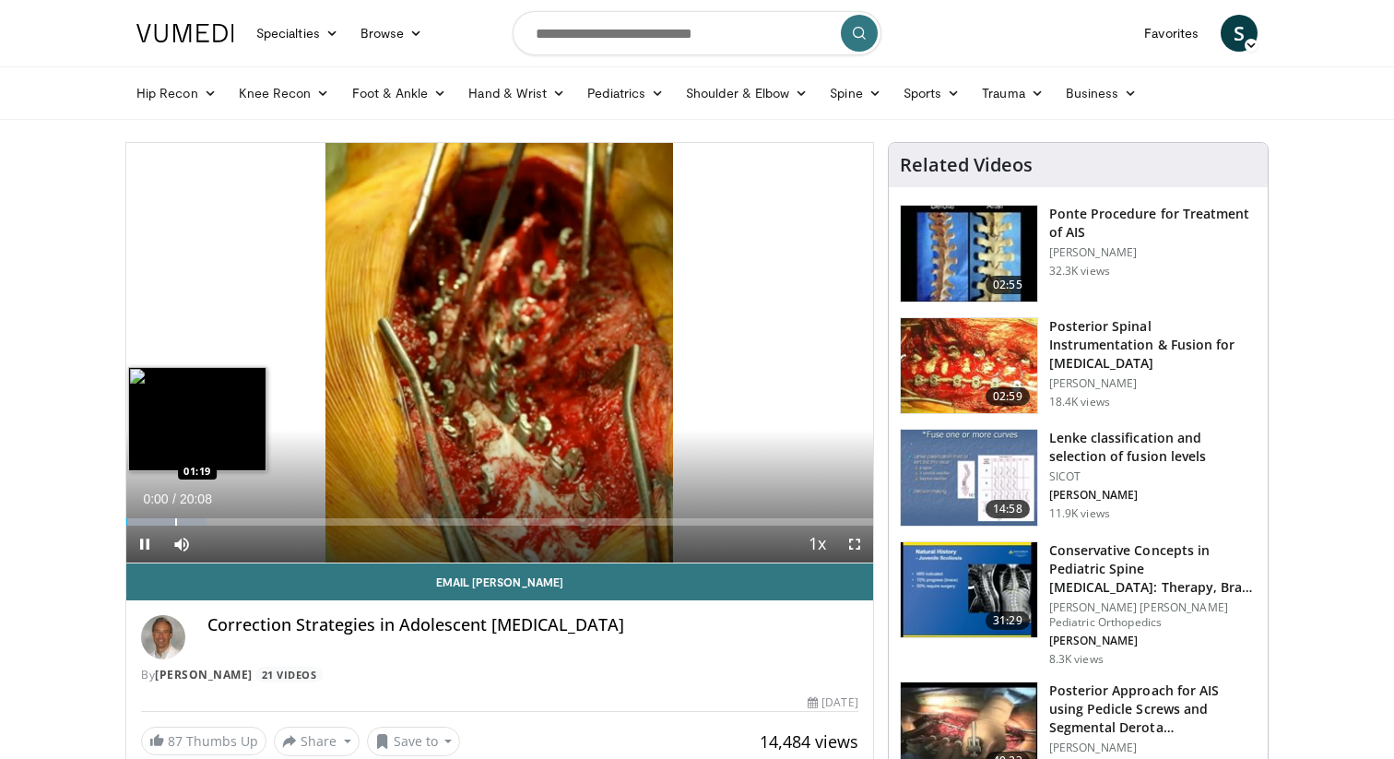
click at [175, 519] on div "Progress Bar" at bounding box center [176, 521] width 2 height 7
click at [208, 519] on div "Loaded : 16.54% 01:19 01:31" at bounding box center [499, 521] width 747 height 7
click at [223, 518] on div "Progress Bar" at bounding box center [222, 521] width 2 height 7
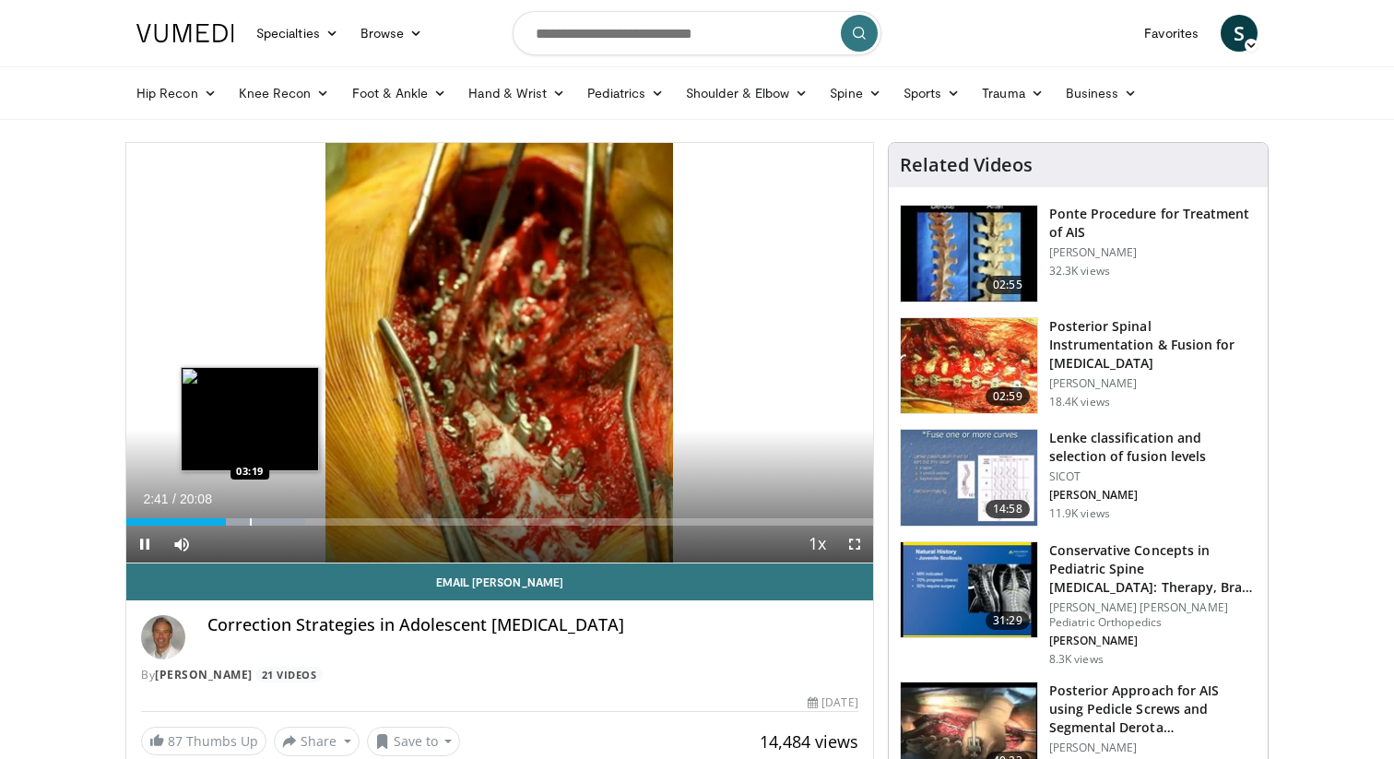
click at [250, 515] on div "Loaded : 23.99% 02:41 03:19" at bounding box center [499, 517] width 747 height 18
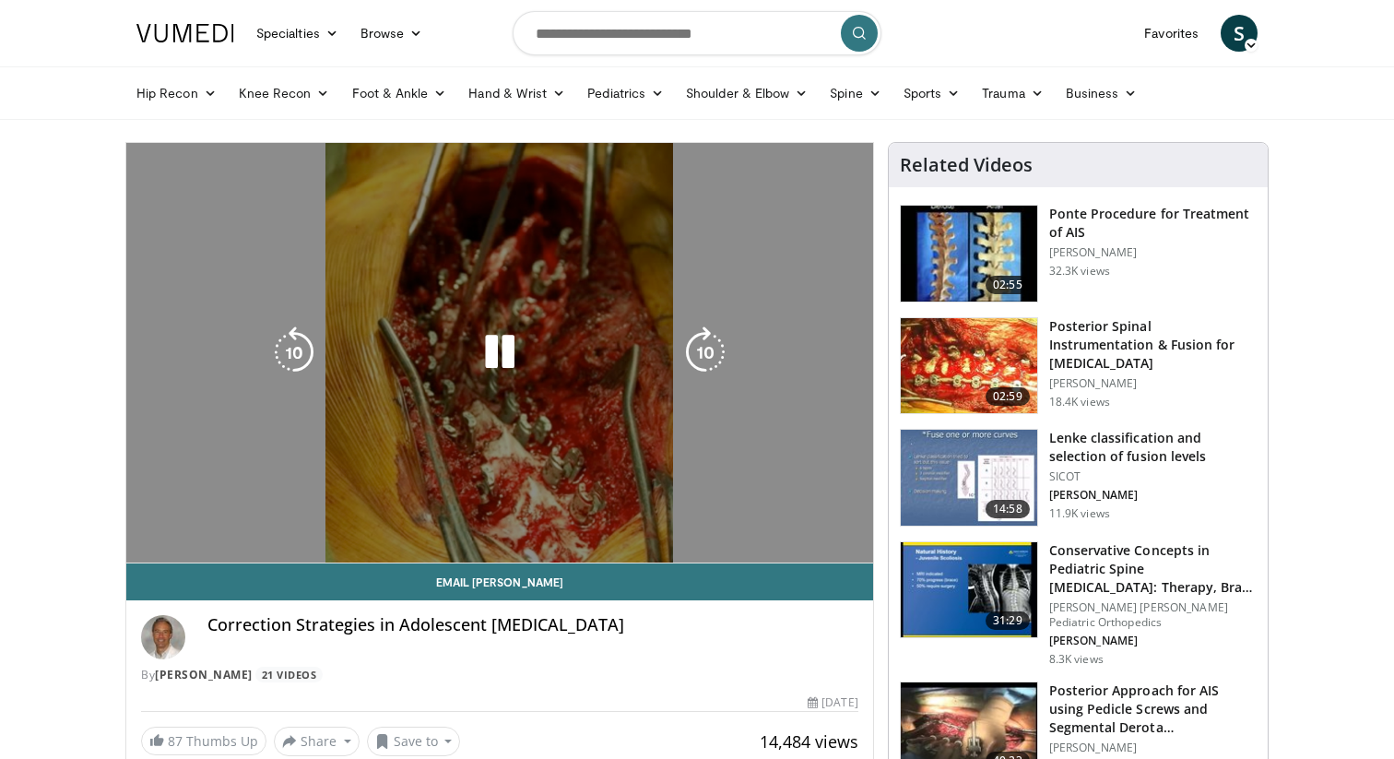
click at [284, 515] on video-js "**********" at bounding box center [499, 353] width 747 height 420
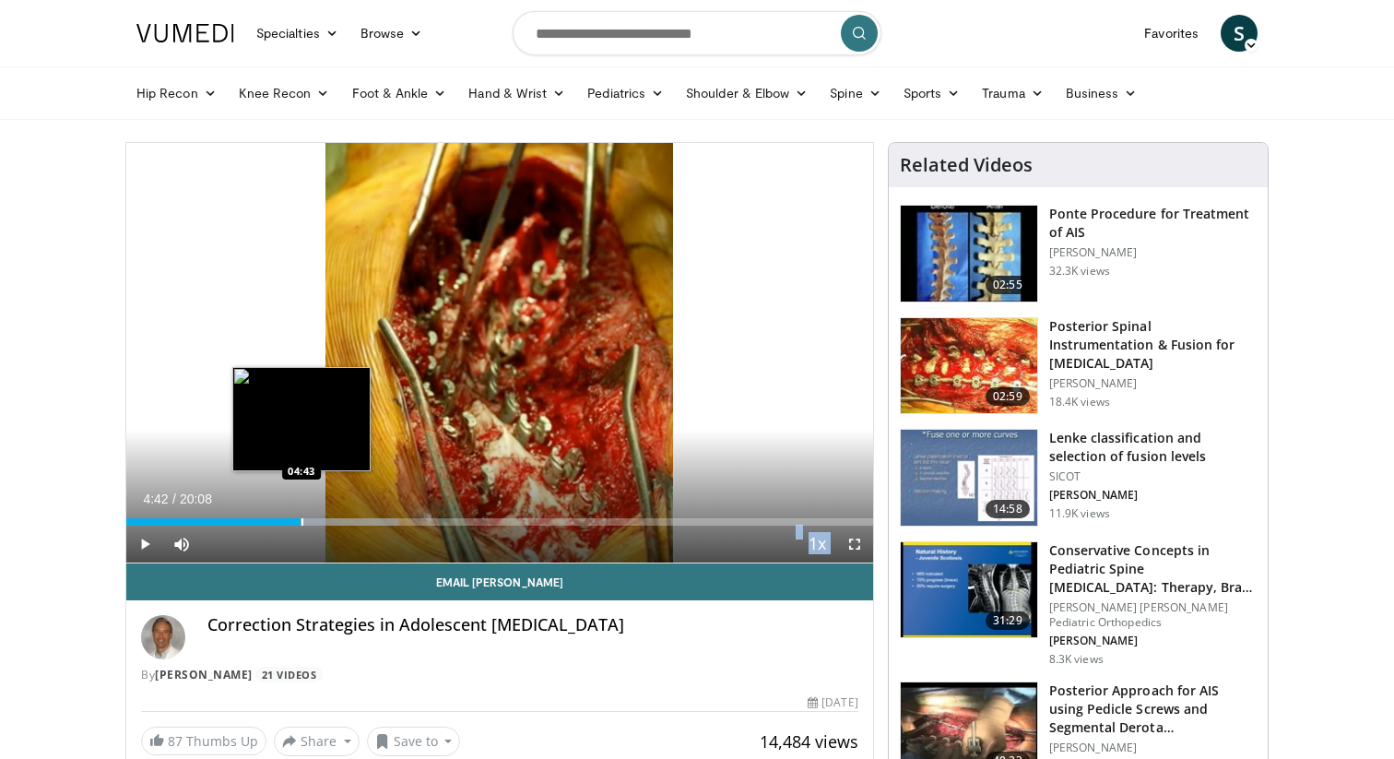
click at [300, 518] on div "Progress Bar" at bounding box center [315, 521] width 166 height 7
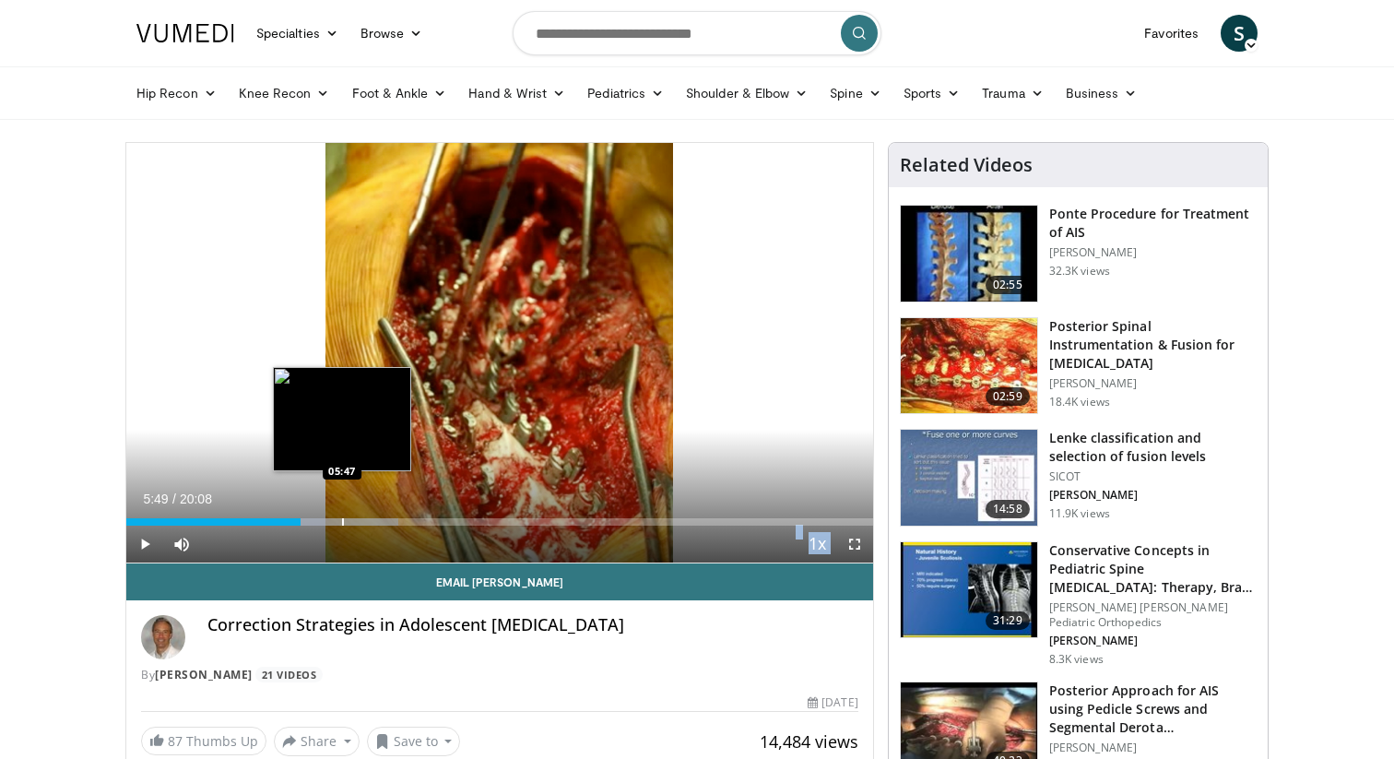
click at [342, 518] on div "Progress Bar" at bounding box center [343, 521] width 2 height 7
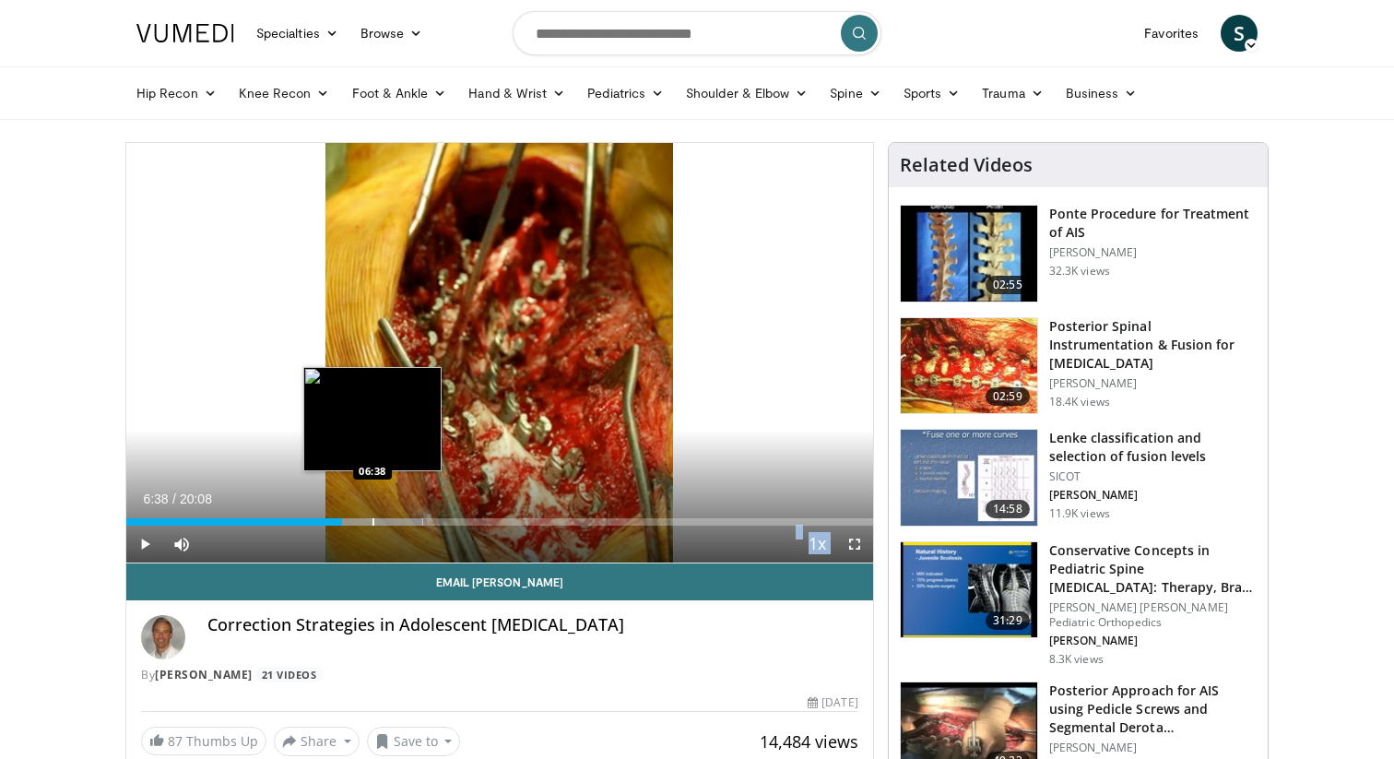
click at [372, 518] on div "Loaded : 39.71% 05:49 06:38" at bounding box center [499, 521] width 747 height 7
click at [375, 518] on div "Progress Bar" at bounding box center [374, 521] width 2 height 7
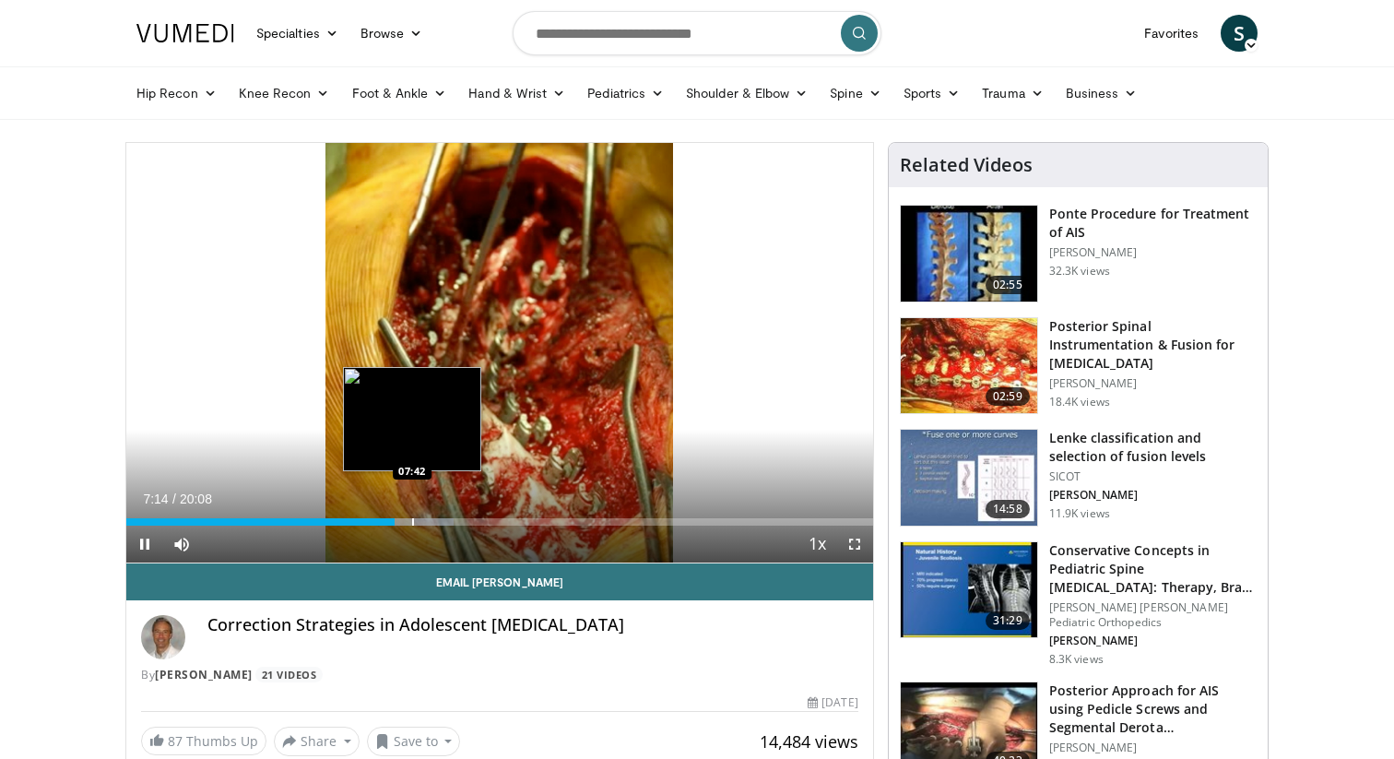
click at [412, 518] on div "10 seconds Tap to unmute" at bounding box center [499, 352] width 747 height 419
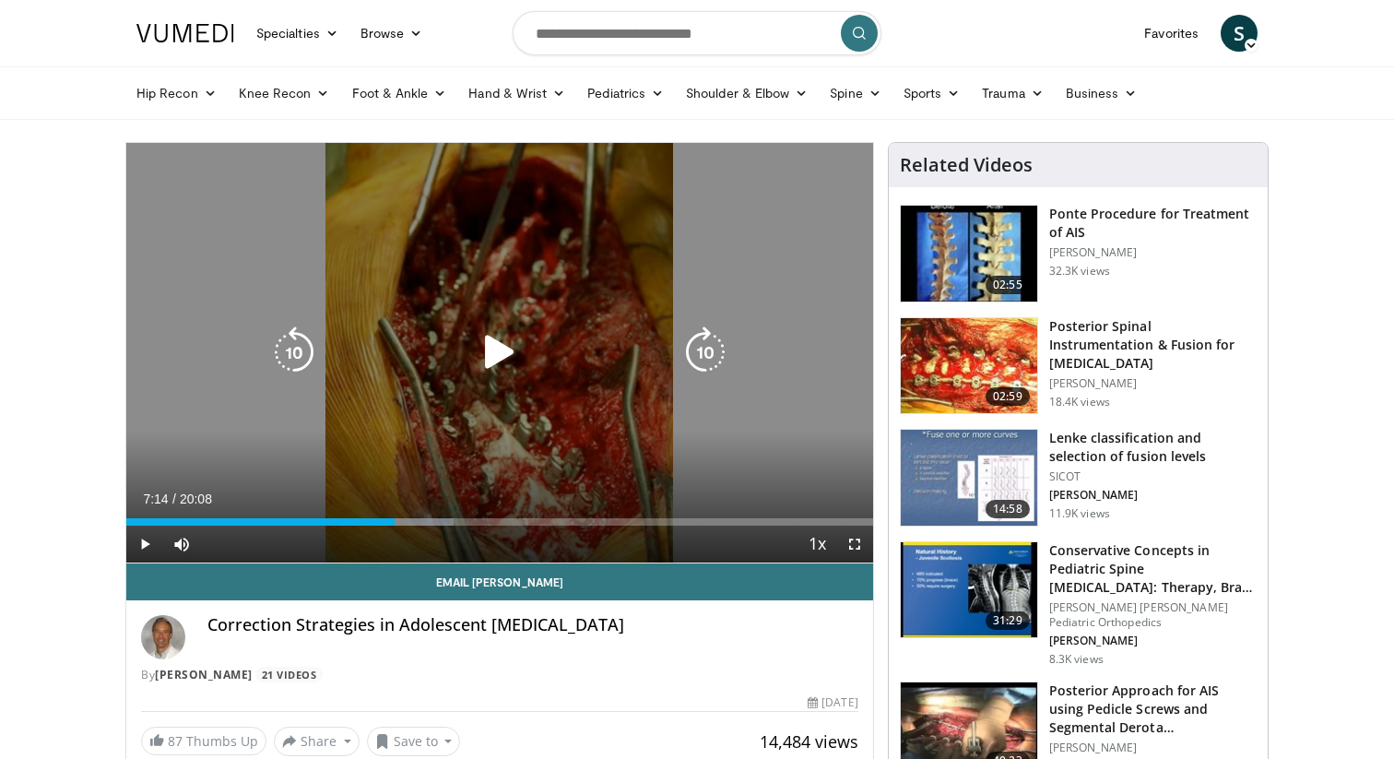
click at [469, 356] on div "Video Player" at bounding box center [500, 352] width 448 height 37
click at [496, 355] on icon "Video Player" at bounding box center [500, 352] width 52 height 52
click at [521, 349] on icon "Video Player" at bounding box center [500, 352] width 52 height 52
